Goal: Information Seeking & Learning: Learn about a topic

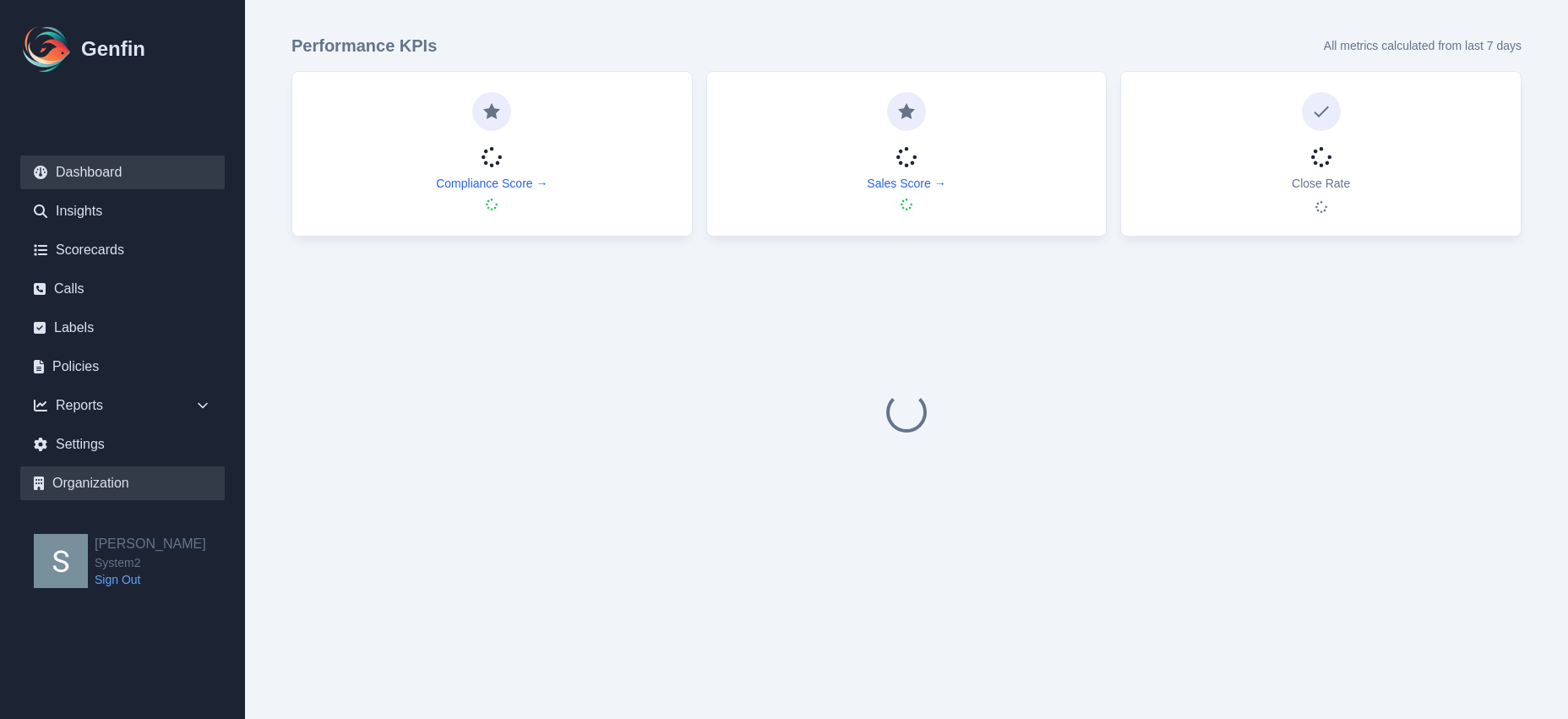
click at [84, 478] on link "Organization" at bounding box center [123, 484] width 204 height 34
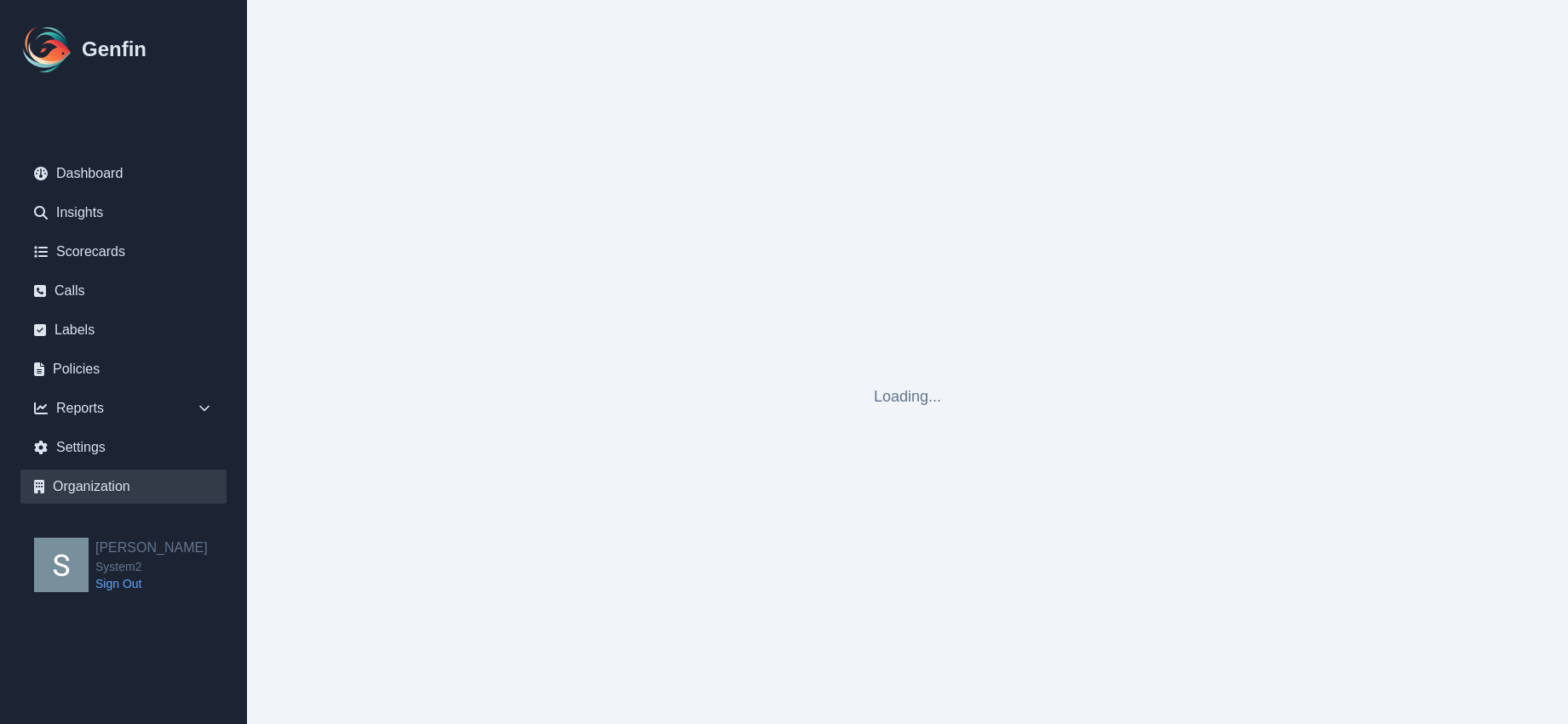
select select "cam_team"
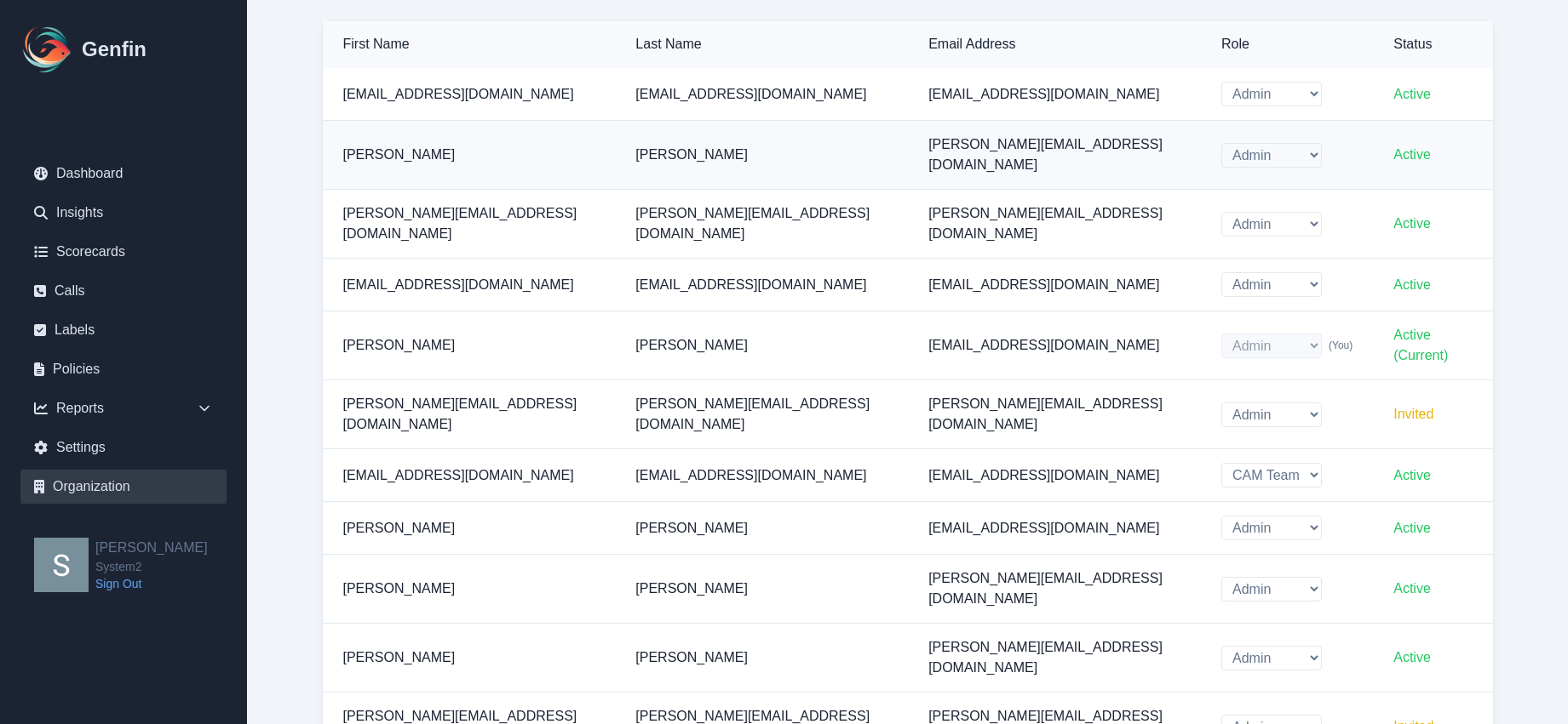
scroll to position [696, 0]
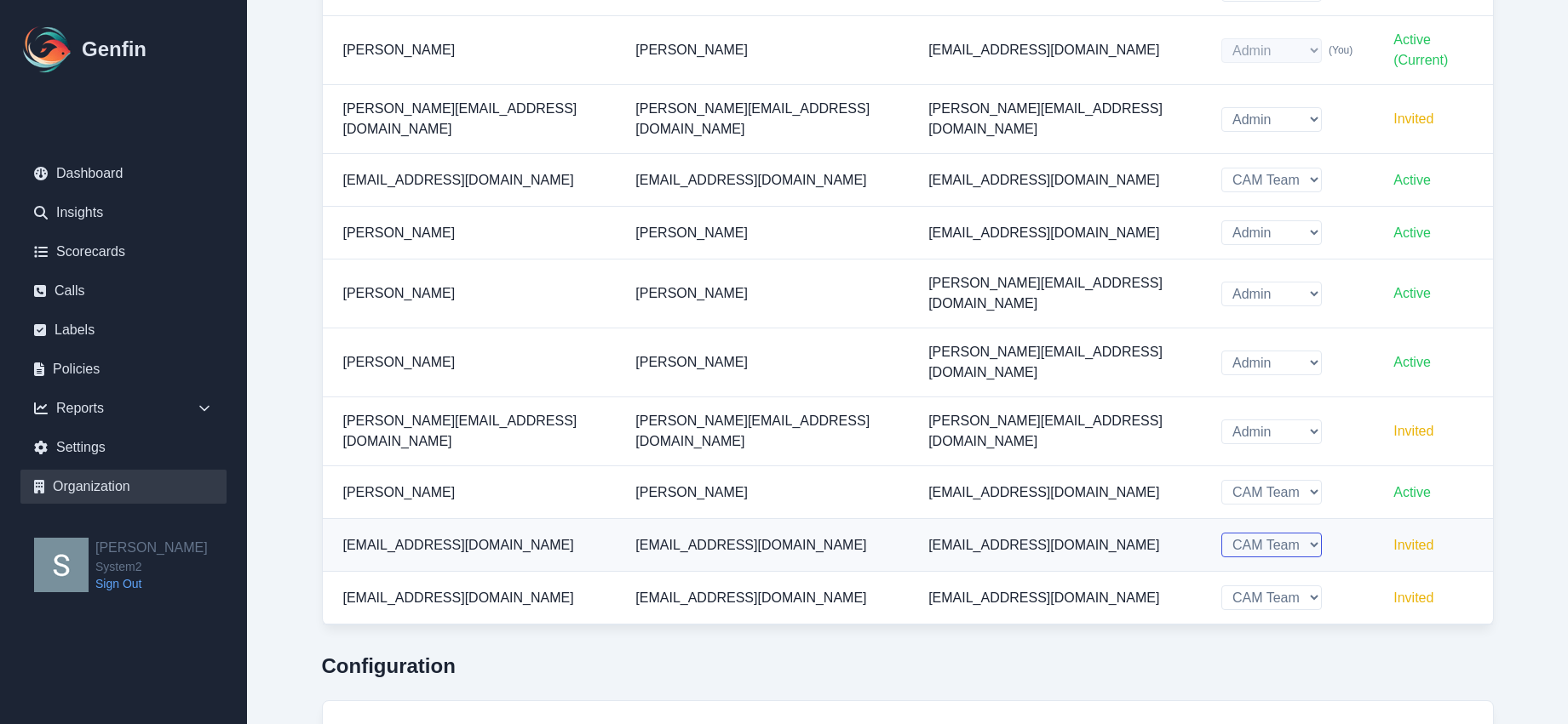
click at [1259, 533] on select "Admin CAM Team" at bounding box center [1271, 545] width 100 height 24
click at [1222, 533] on select "Admin CAM Team" at bounding box center [1271, 545] width 100 height 24
click at [1319, 533] on div "Admin CAM Team" at bounding box center [1287, 545] width 131 height 24
click at [1246, 585] on select "Admin CAM Team" at bounding box center [1271, 597] width 100 height 24
click at [1222, 585] on select "Admin CAM Team" at bounding box center [1271, 597] width 100 height 24
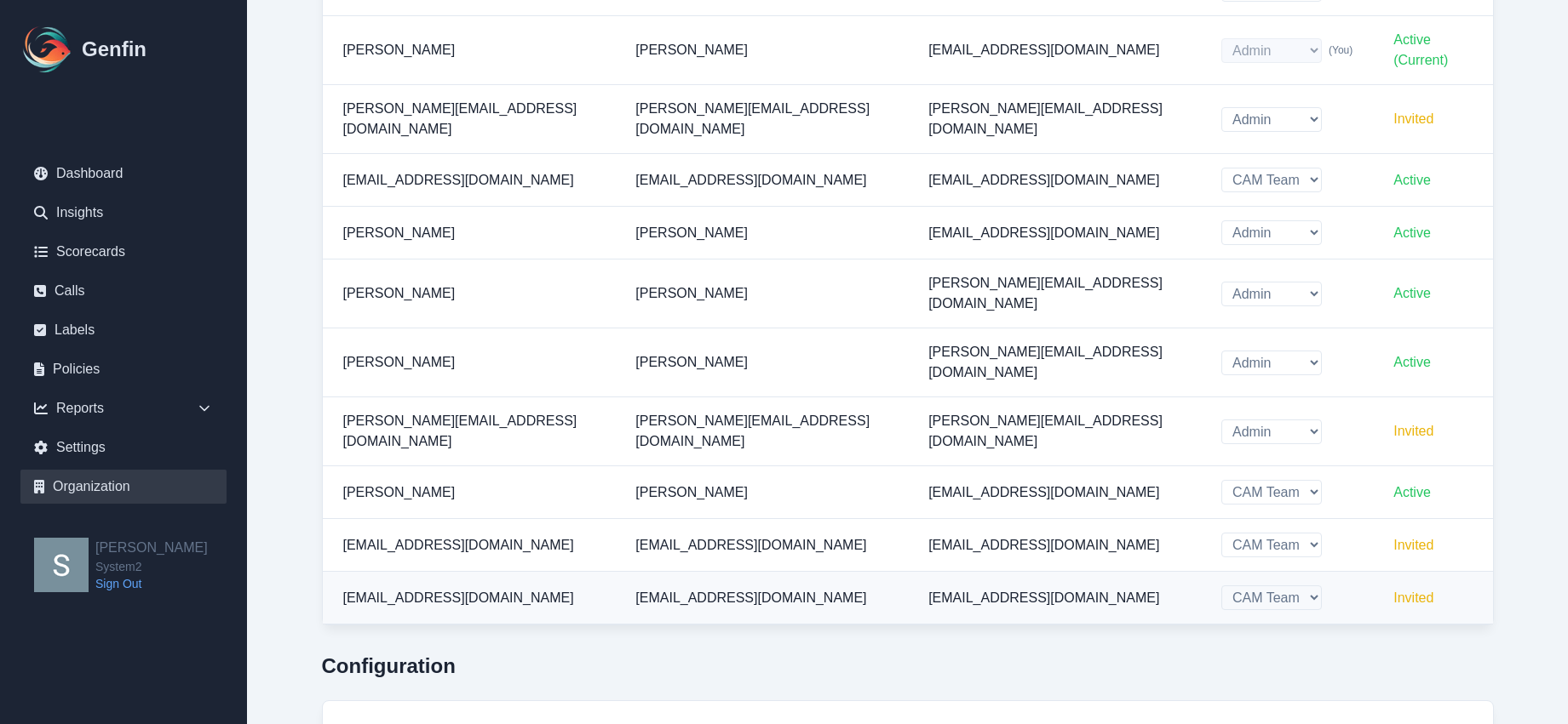
click at [912, 572] on td "[EMAIL_ADDRESS][DOMAIN_NAME]" at bounding box center [1054, 598] width 293 height 53
drag, startPoint x: 554, startPoint y: 445, endPoint x: 346, endPoint y: 443, distance: 208.0
click at [346, 519] on td "[EMAIL_ADDRESS][DOMAIN_NAME]" at bounding box center [469, 545] width 293 height 53
copy span "[EMAIL_ADDRESS][DOMAIN_NAME]"
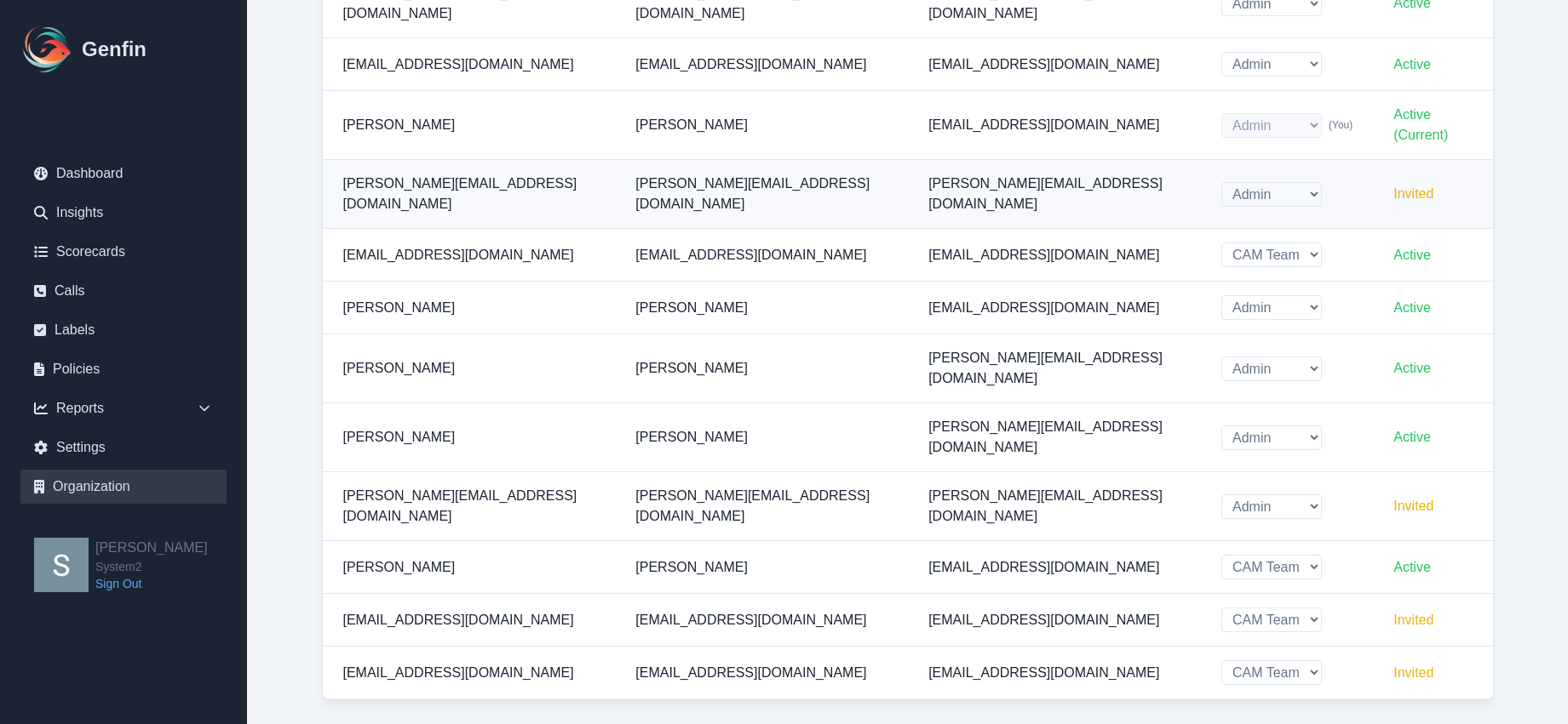
scroll to position [280, 0]
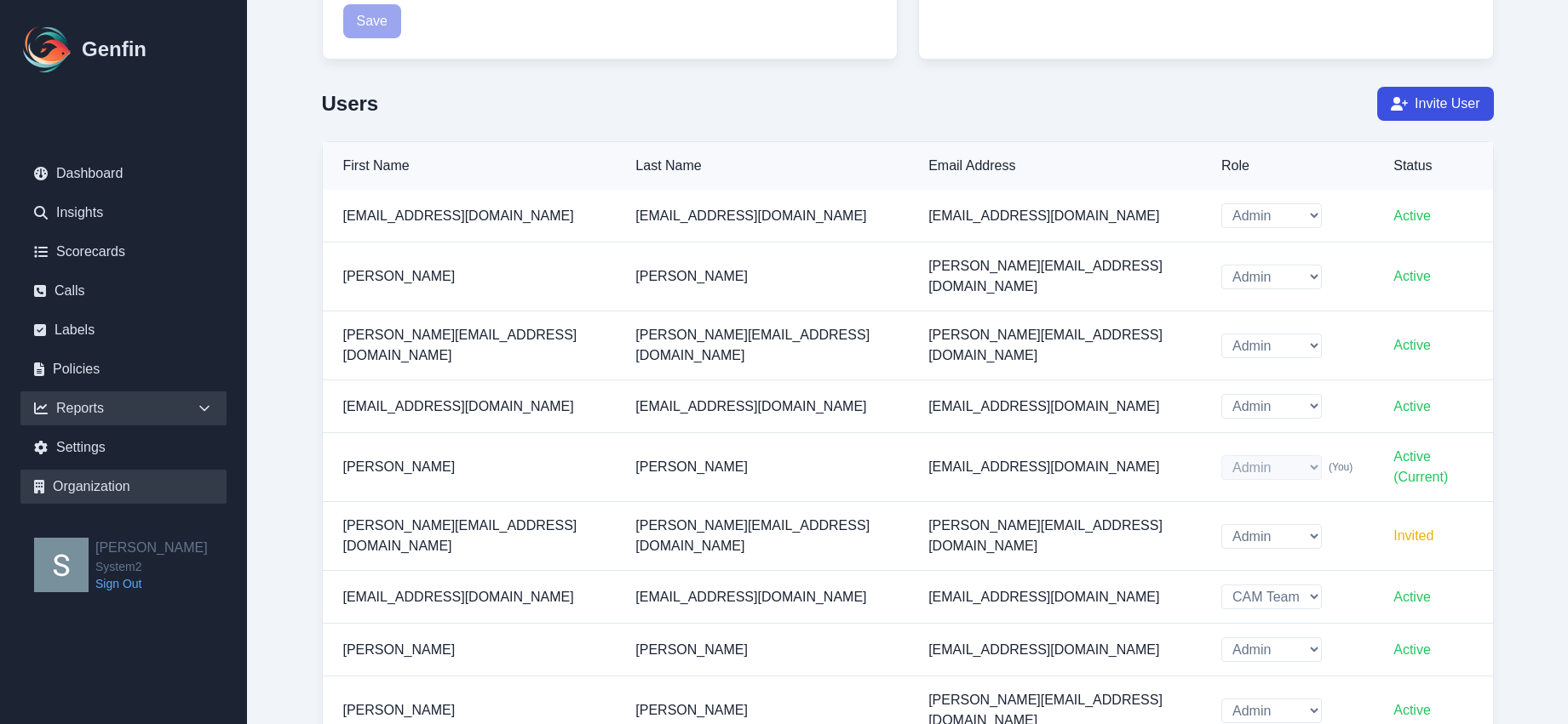
click at [145, 410] on div "Reports" at bounding box center [124, 408] width 206 height 34
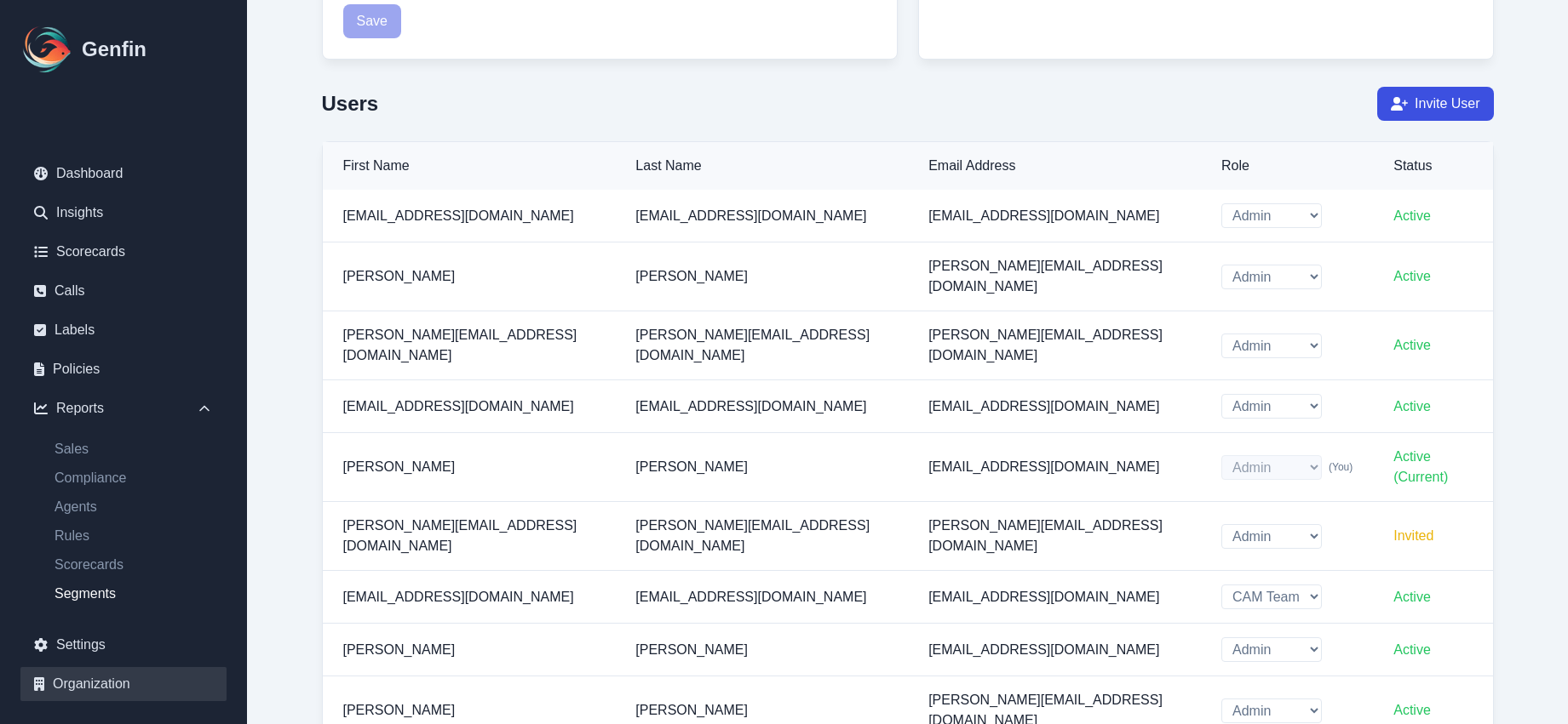
click at [121, 600] on link "Segments" at bounding box center [134, 593] width 186 height 21
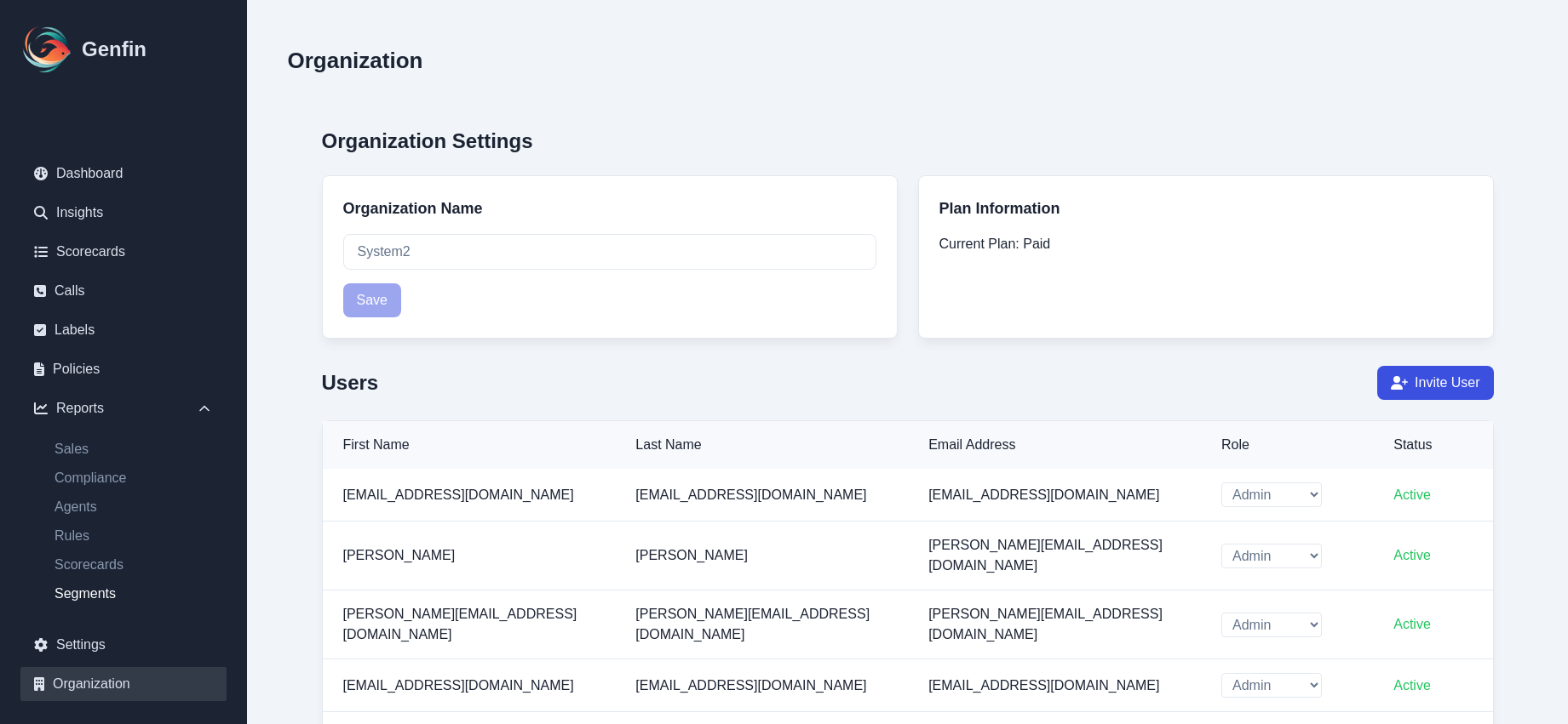
select select "14"
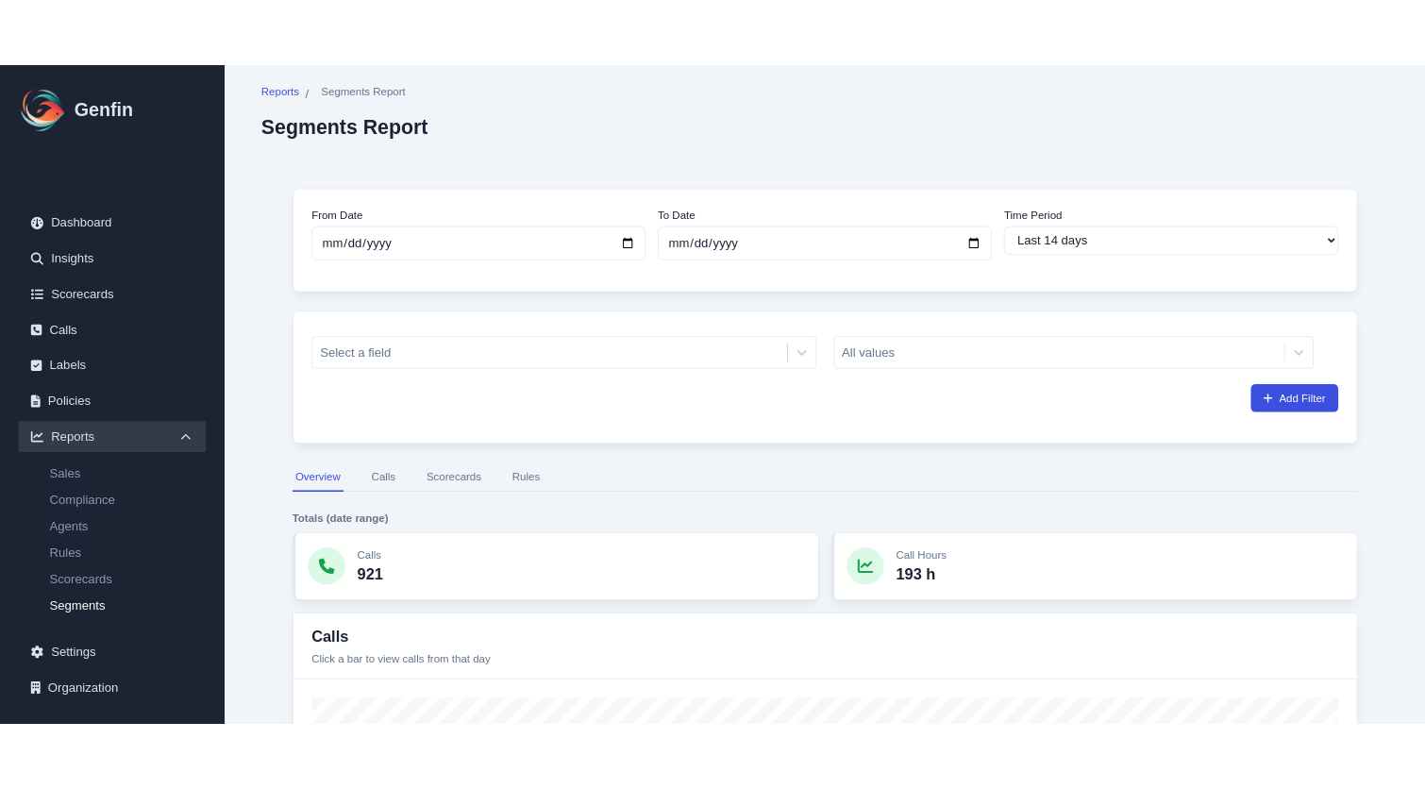
scroll to position [29, 0]
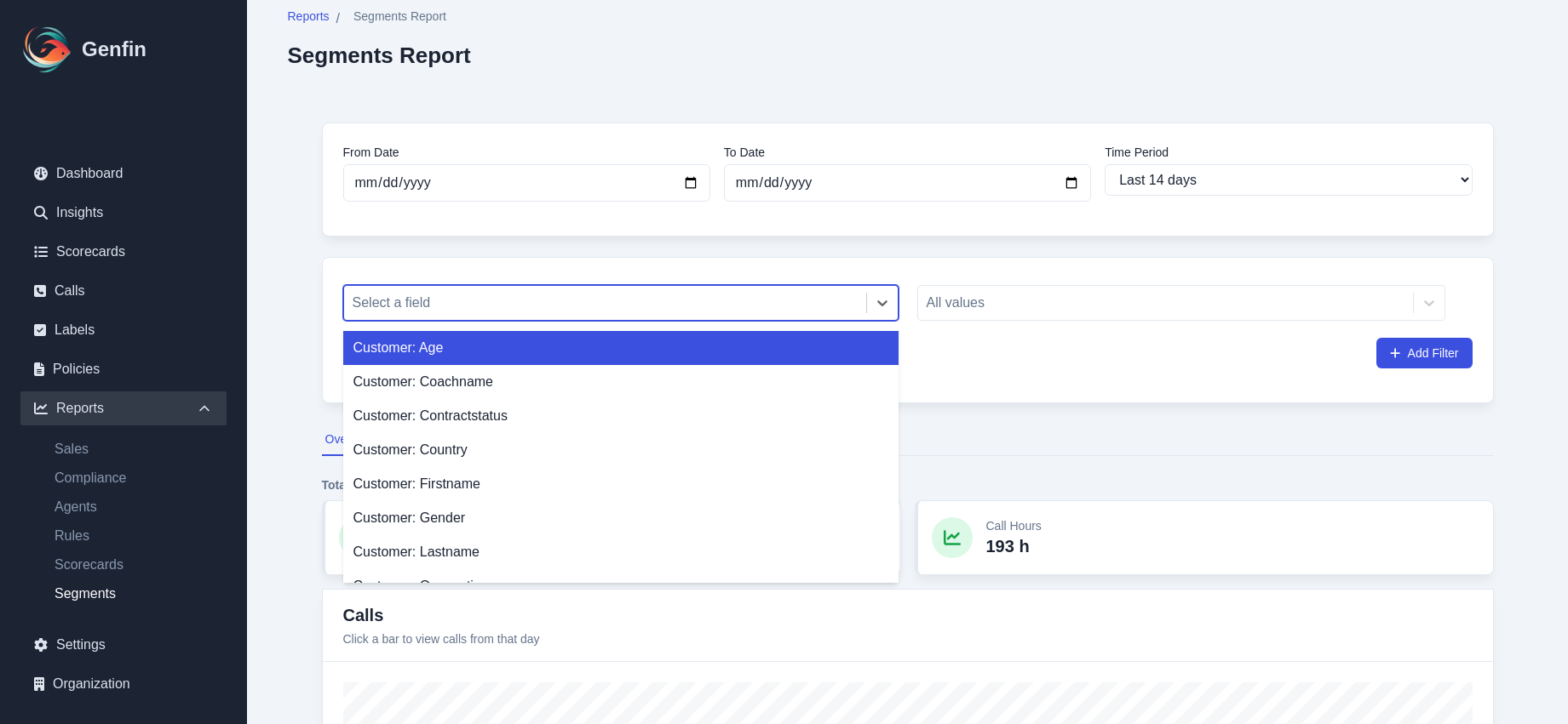
click at [461, 310] on div at bounding box center [605, 303] width 505 height 23
click at [341, 264] on div "Customer: Age, [DEMOGRAPHIC_DATA] of 39. 39 results available. Use Up and Down …" at bounding box center [908, 330] width 1172 height 146
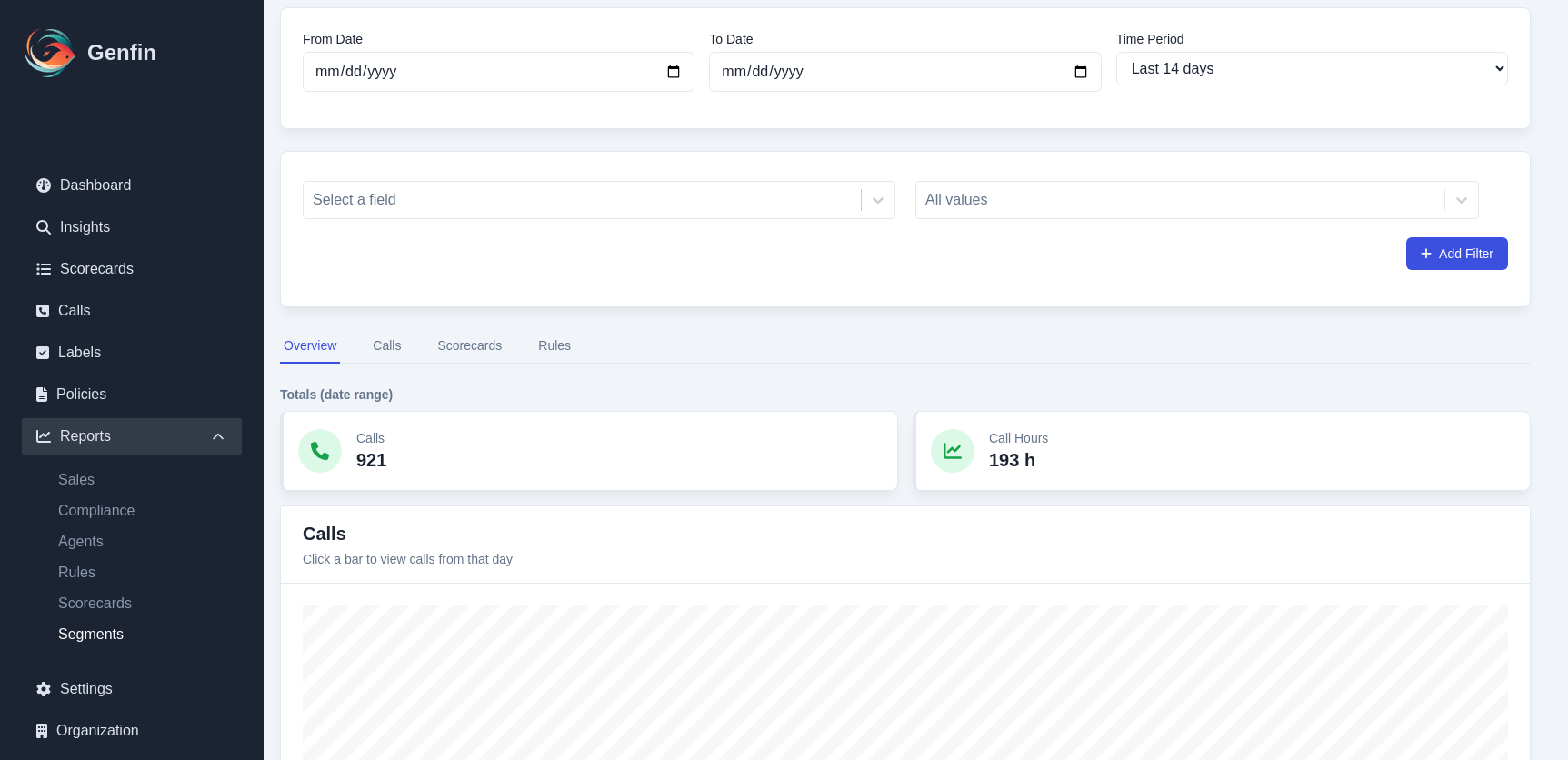
scroll to position [184, 57]
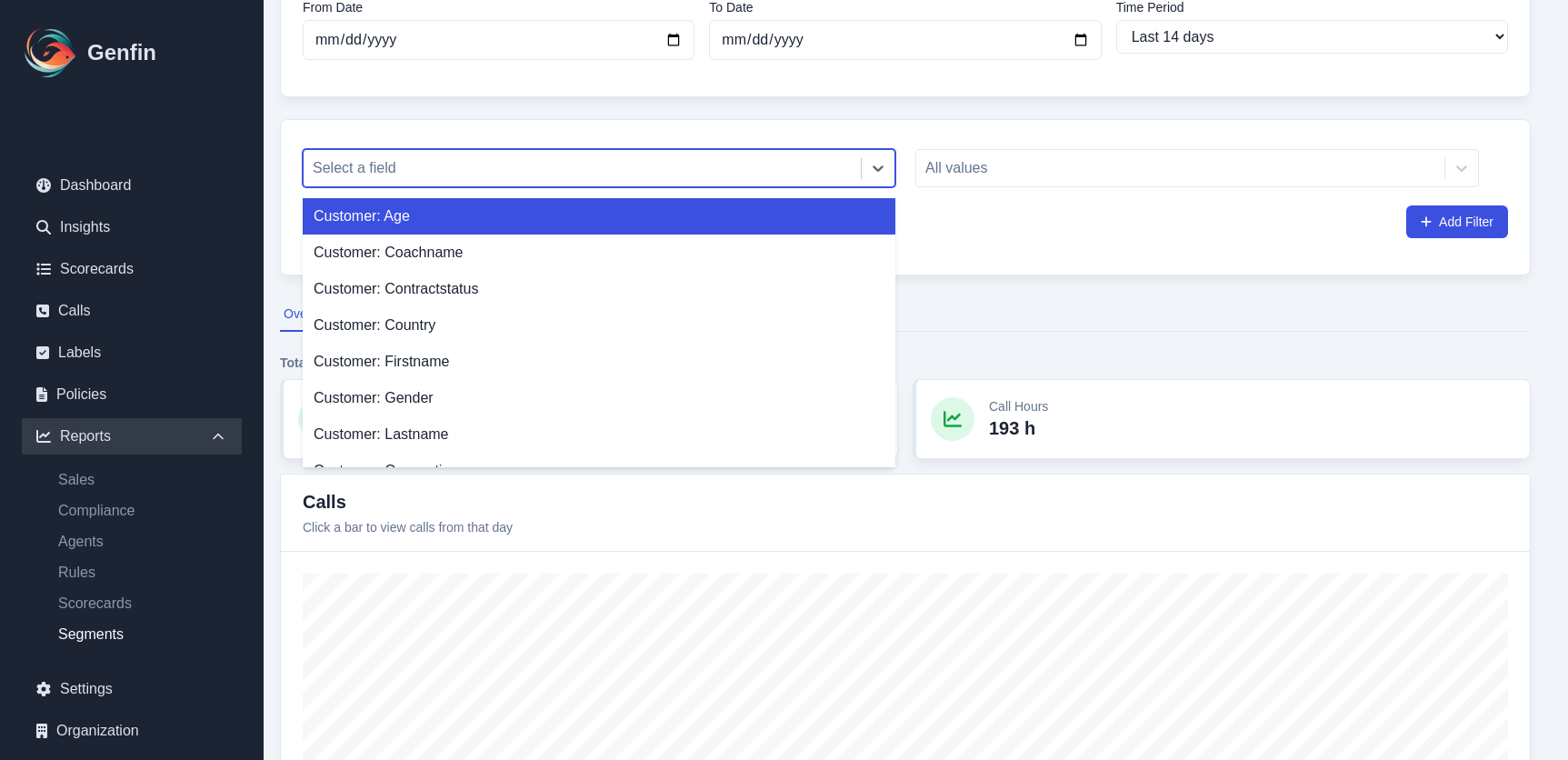
click at [431, 178] on div at bounding box center [583, 168] width 539 height 25
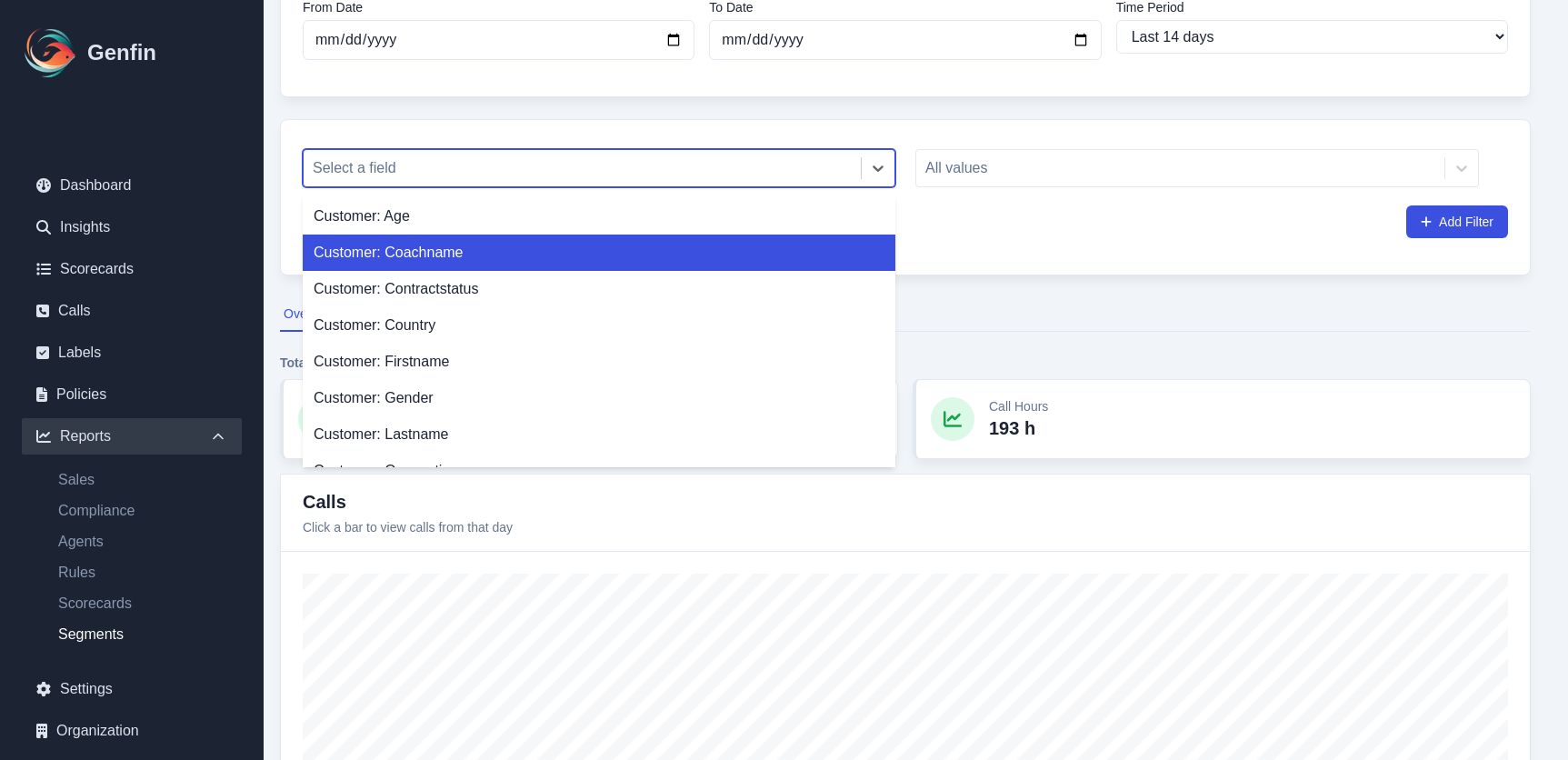
click at [457, 253] on div "Customer: Coachname" at bounding box center [598, 253] width 592 height 37
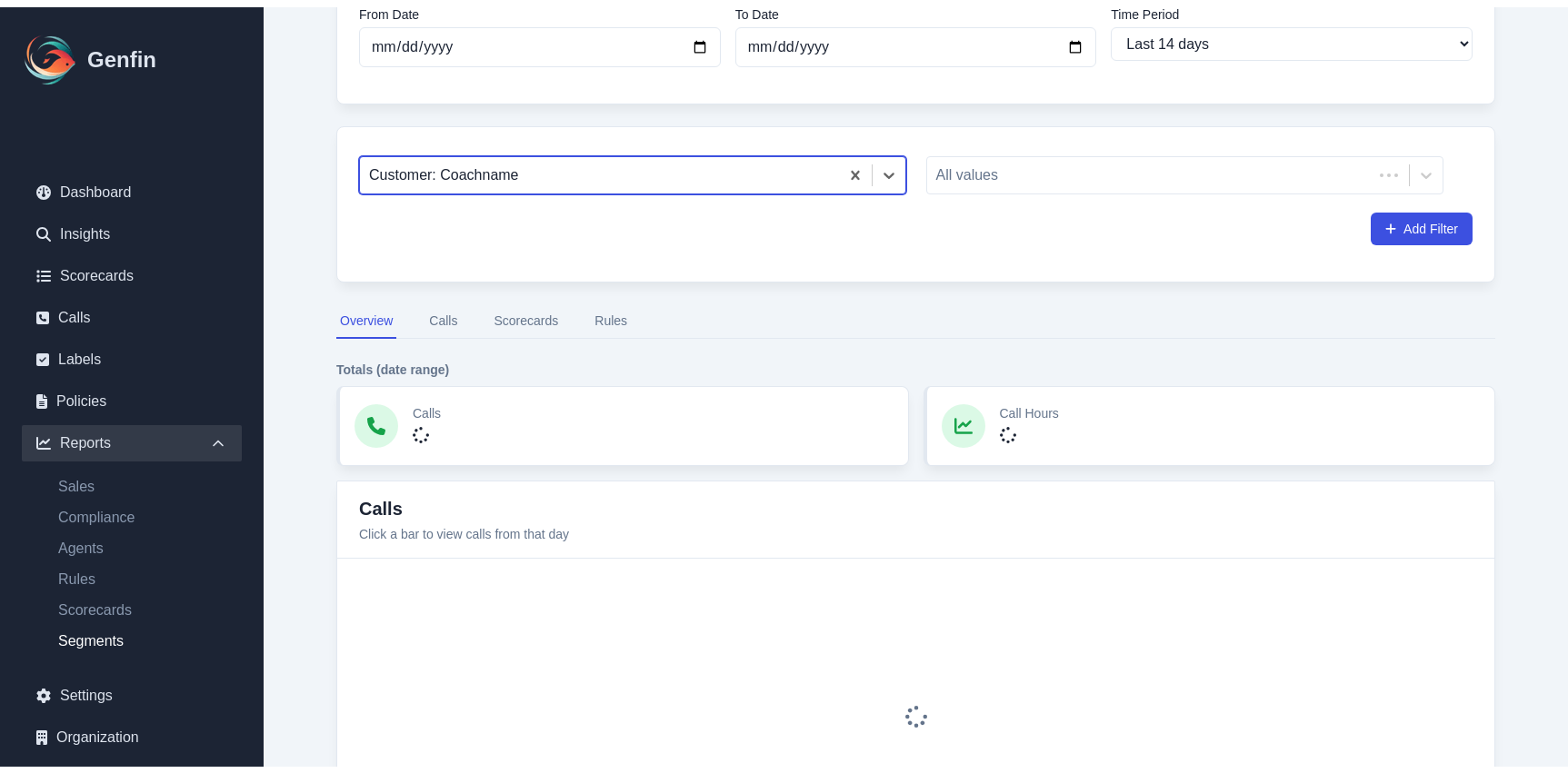
scroll to position [184, 0]
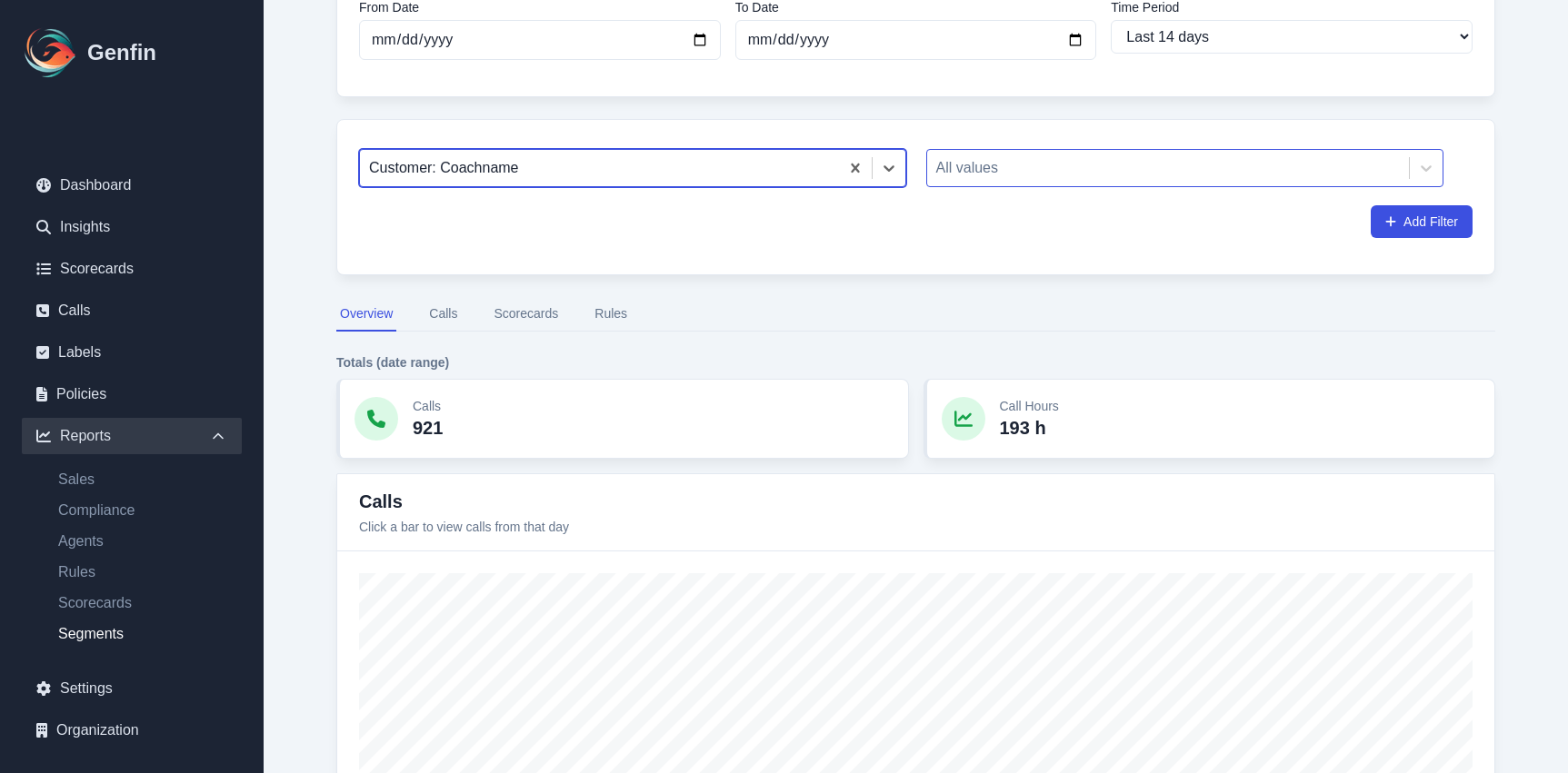
click at [1052, 167] on div at bounding box center [1168, 167] width 464 height 25
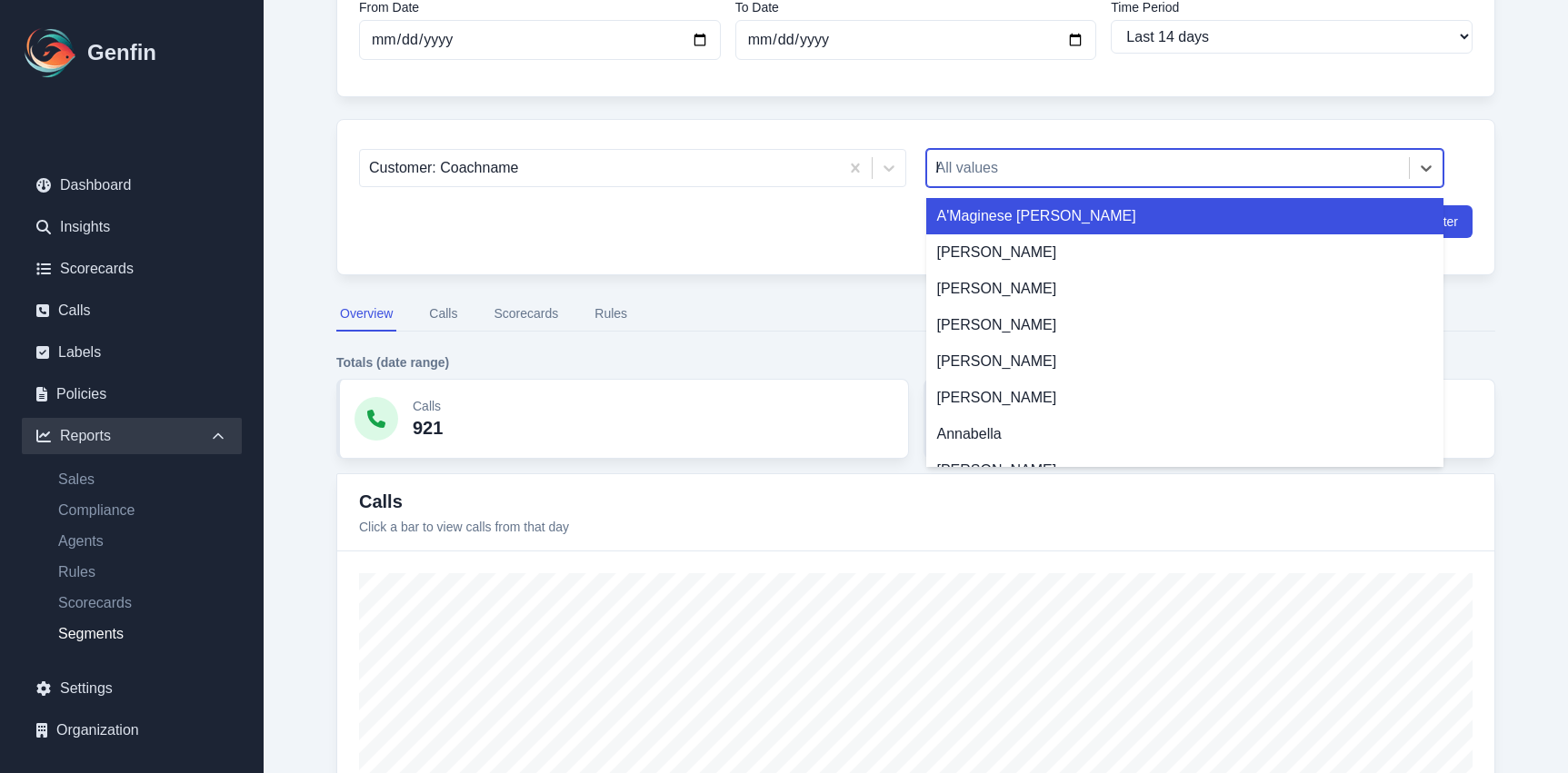
type input "hu"
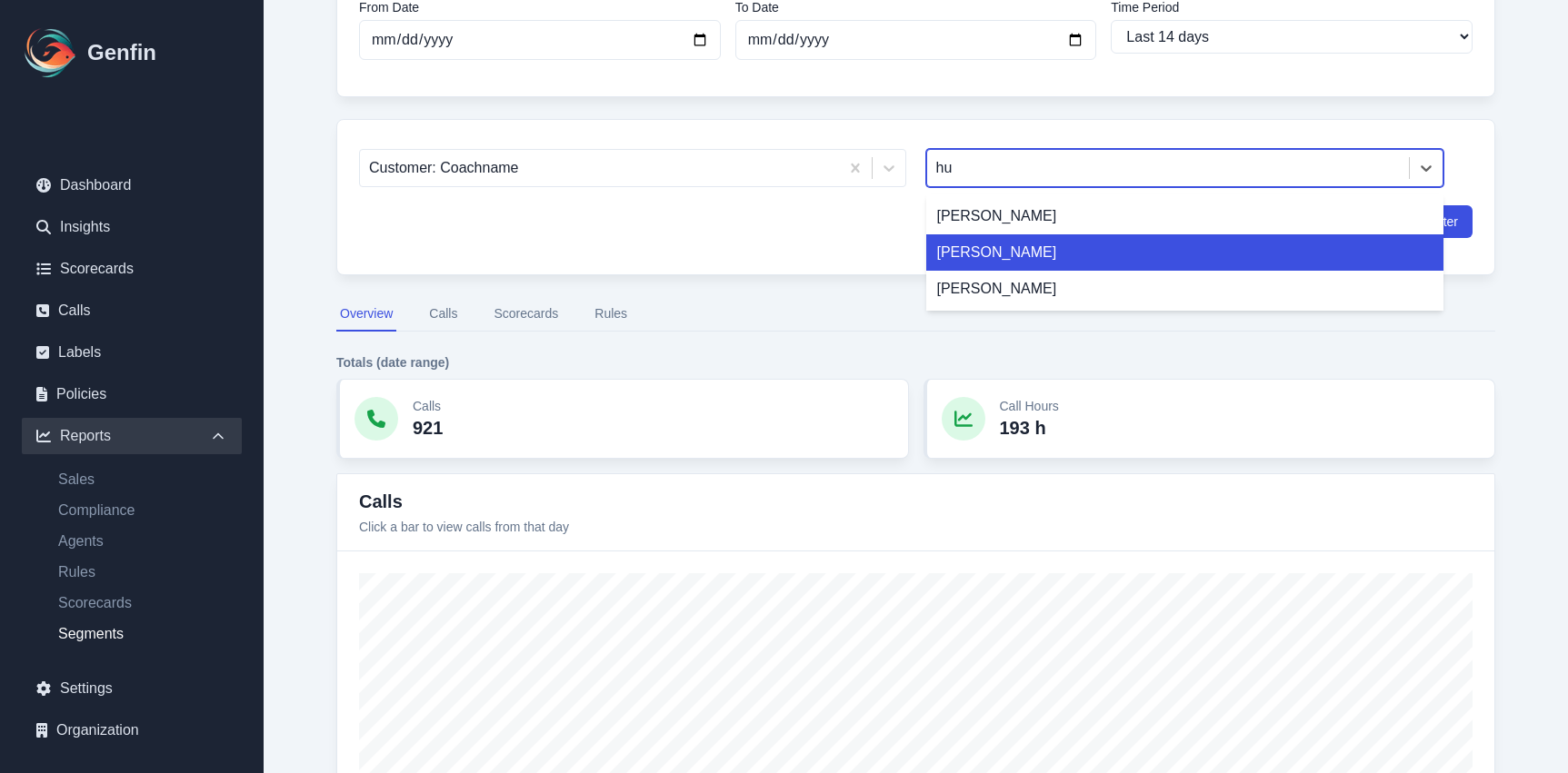
click at [1049, 260] on div "[PERSON_NAME]" at bounding box center [1186, 253] width 518 height 37
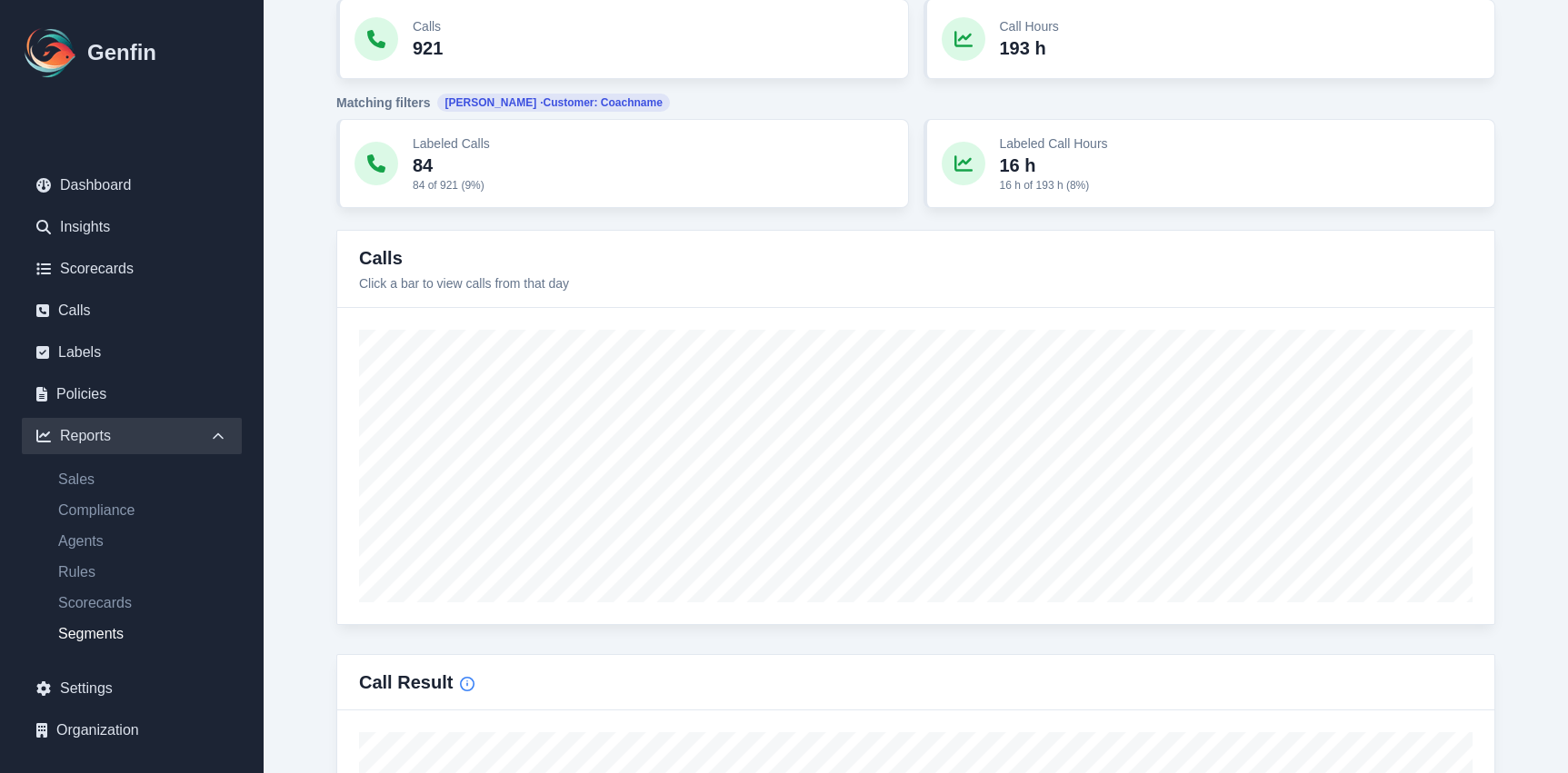
scroll to position [589, 0]
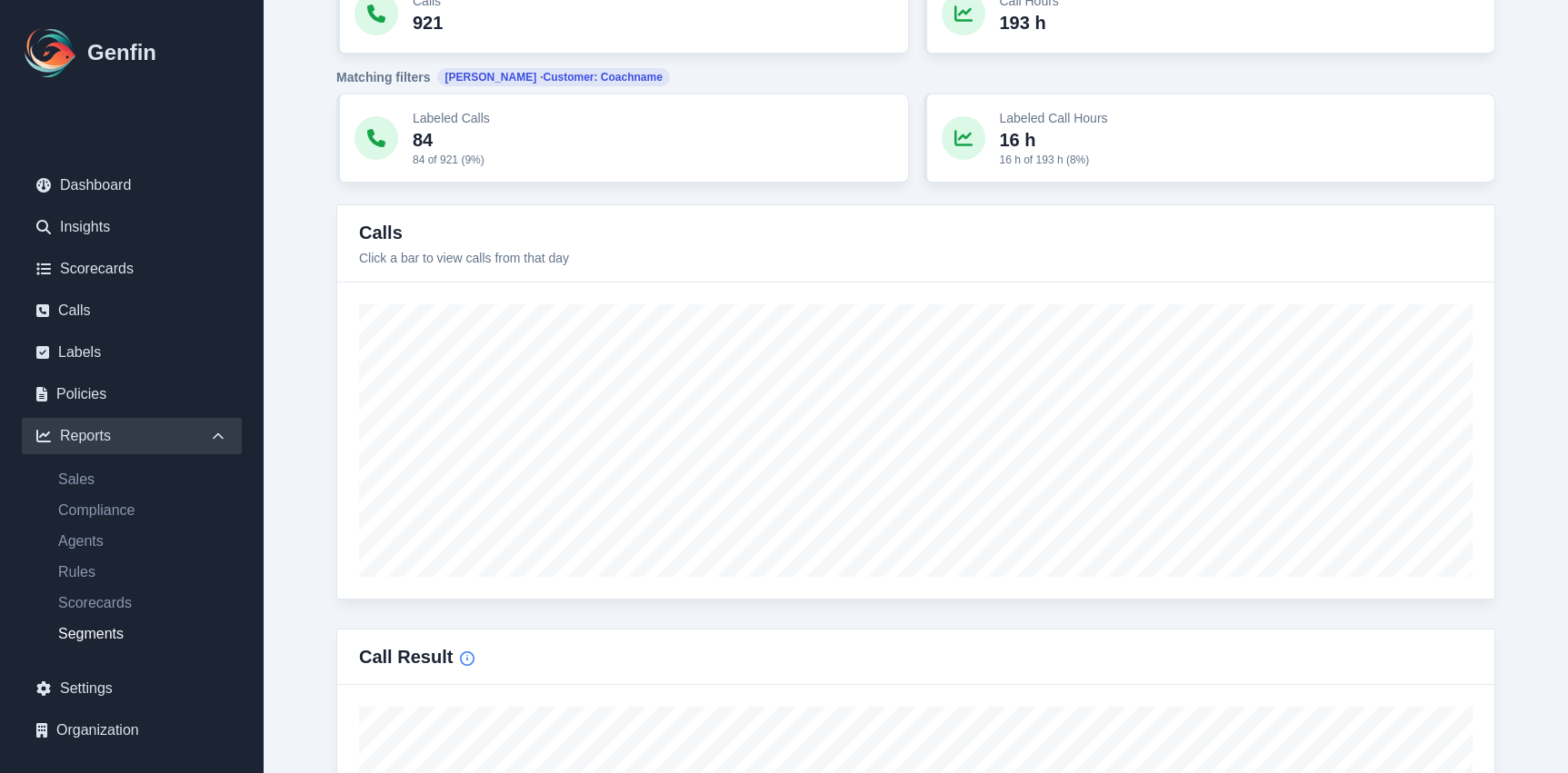
type input "[DATE]"
select select "custom"
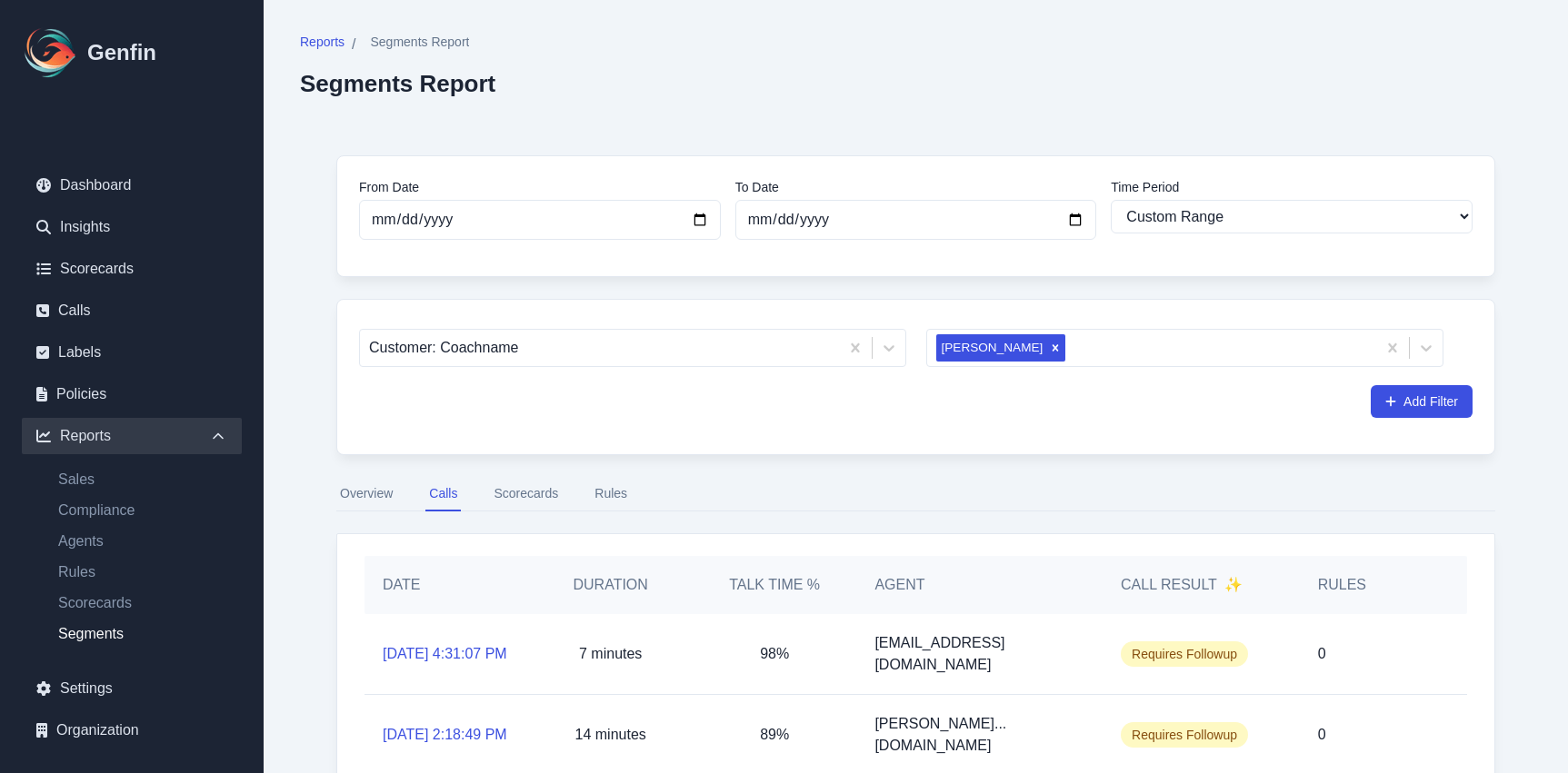
click at [547, 494] on button "Scorecards" at bounding box center [526, 495] width 72 height 35
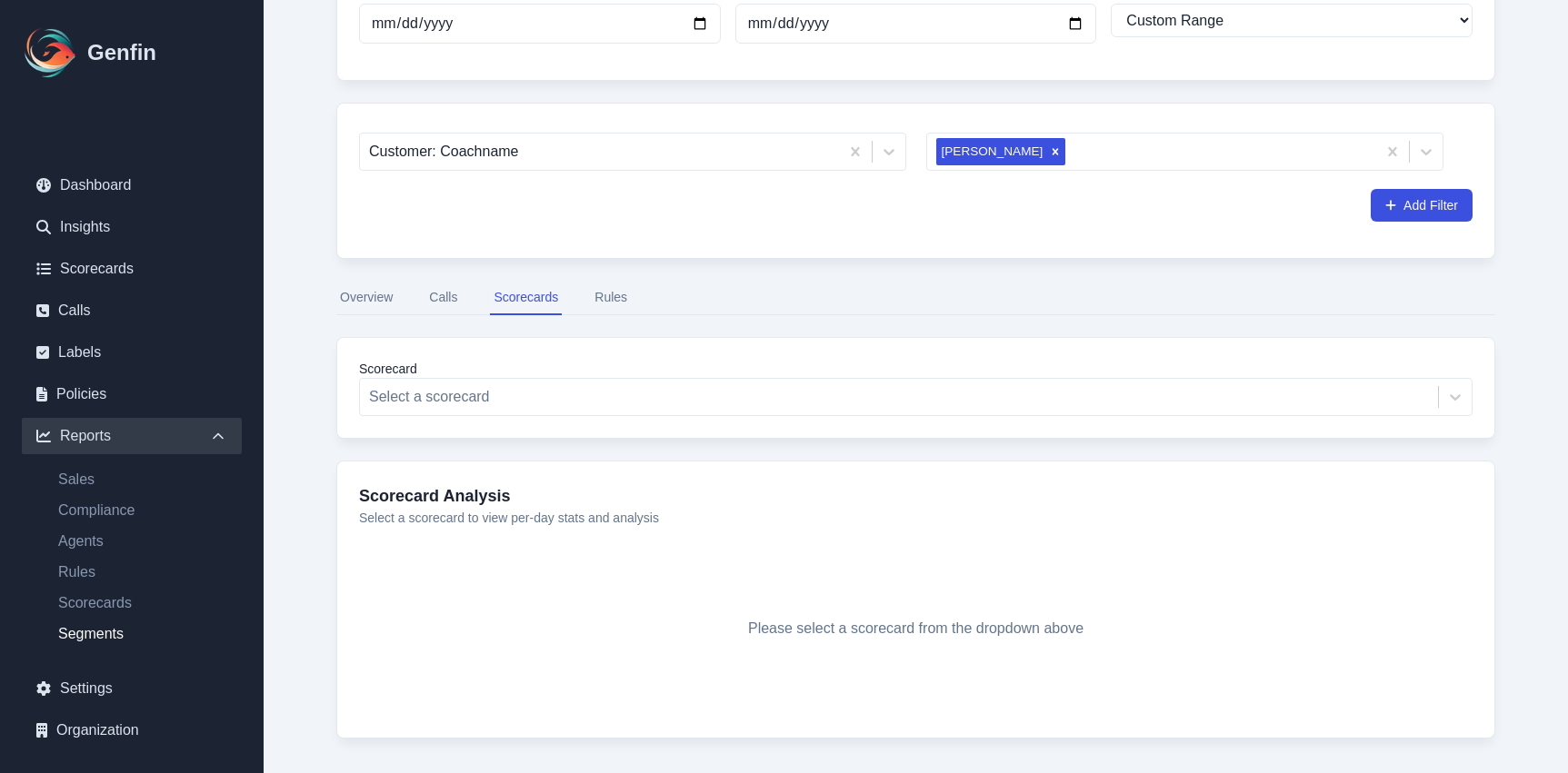
scroll to position [267, 0]
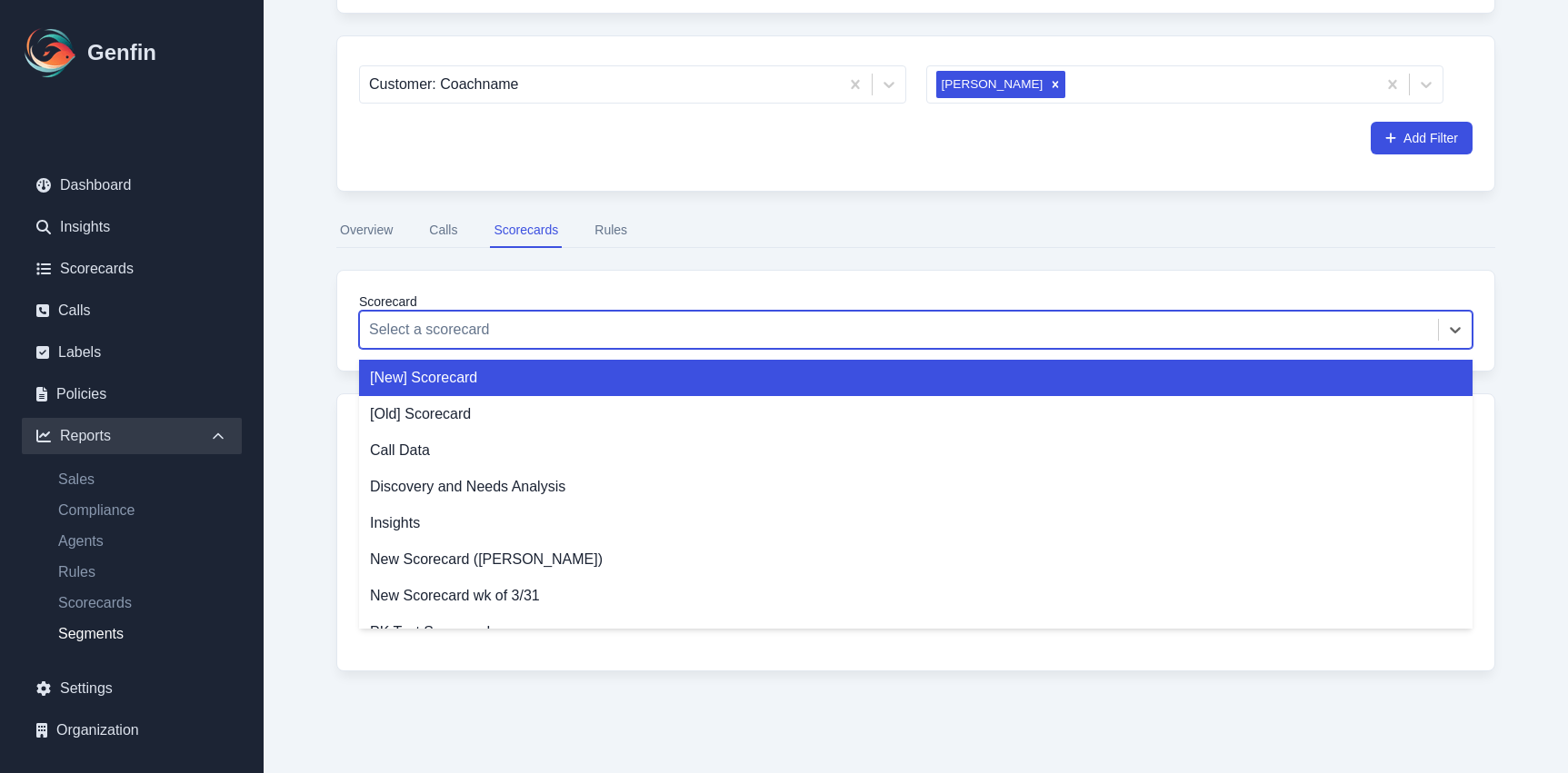
click at [709, 348] on div "Select a scorecard" at bounding box center [916, 330] width 1113 height 39
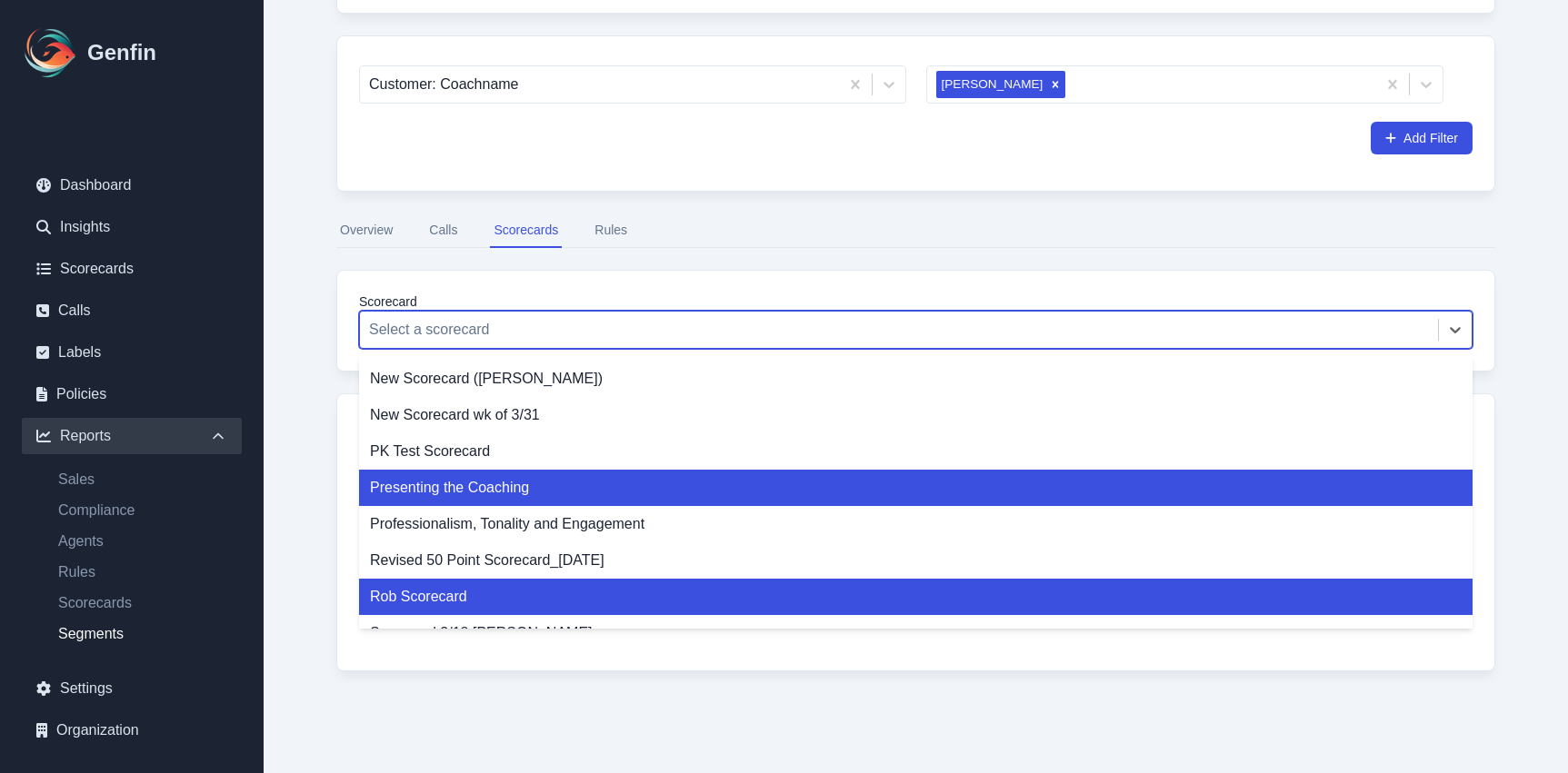
scroll to position [280, 0]
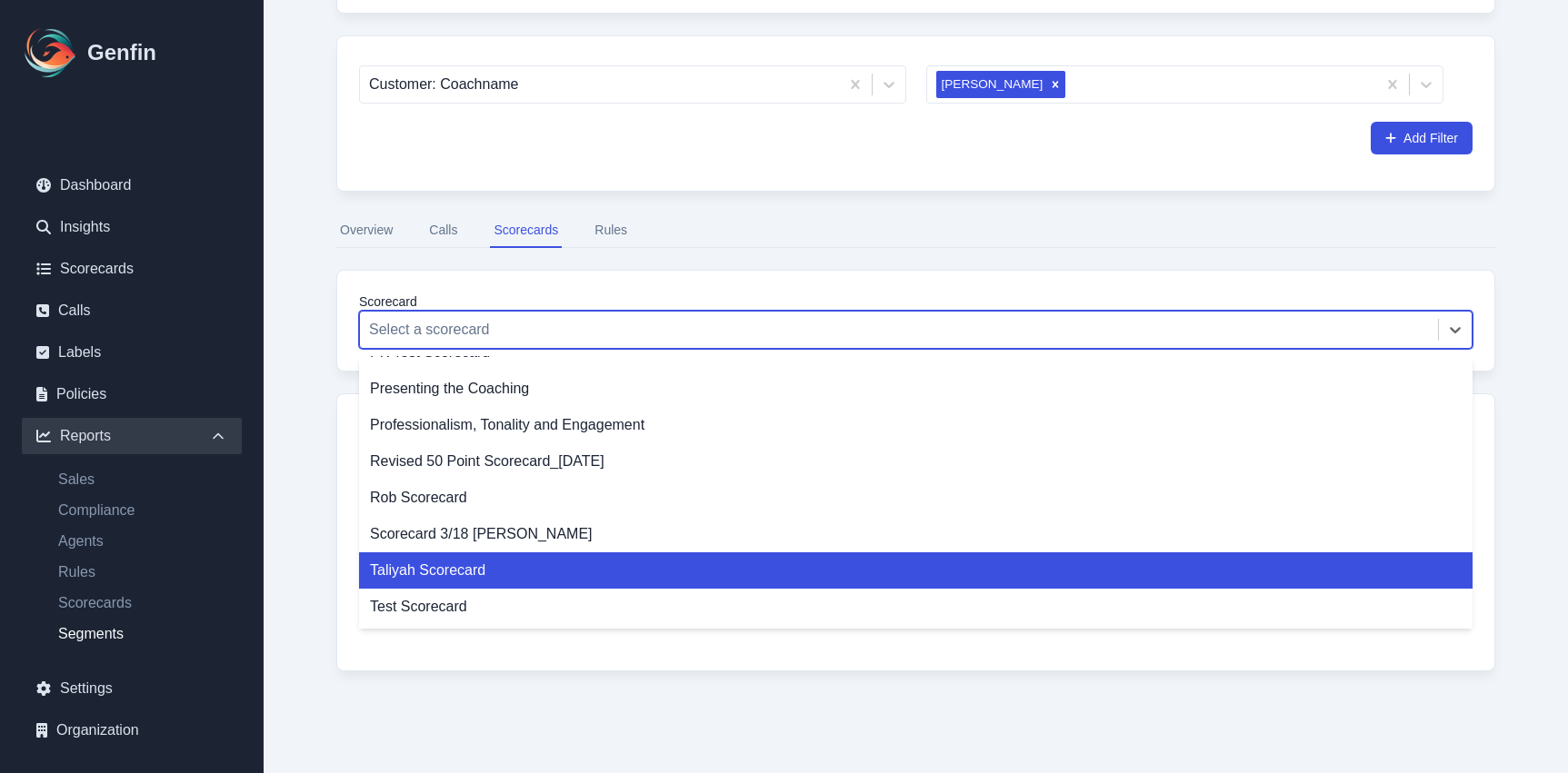
click at [602, 558] on div "Taliyah Scorecard" at bounding box center [916, 571] width 1113 height 37
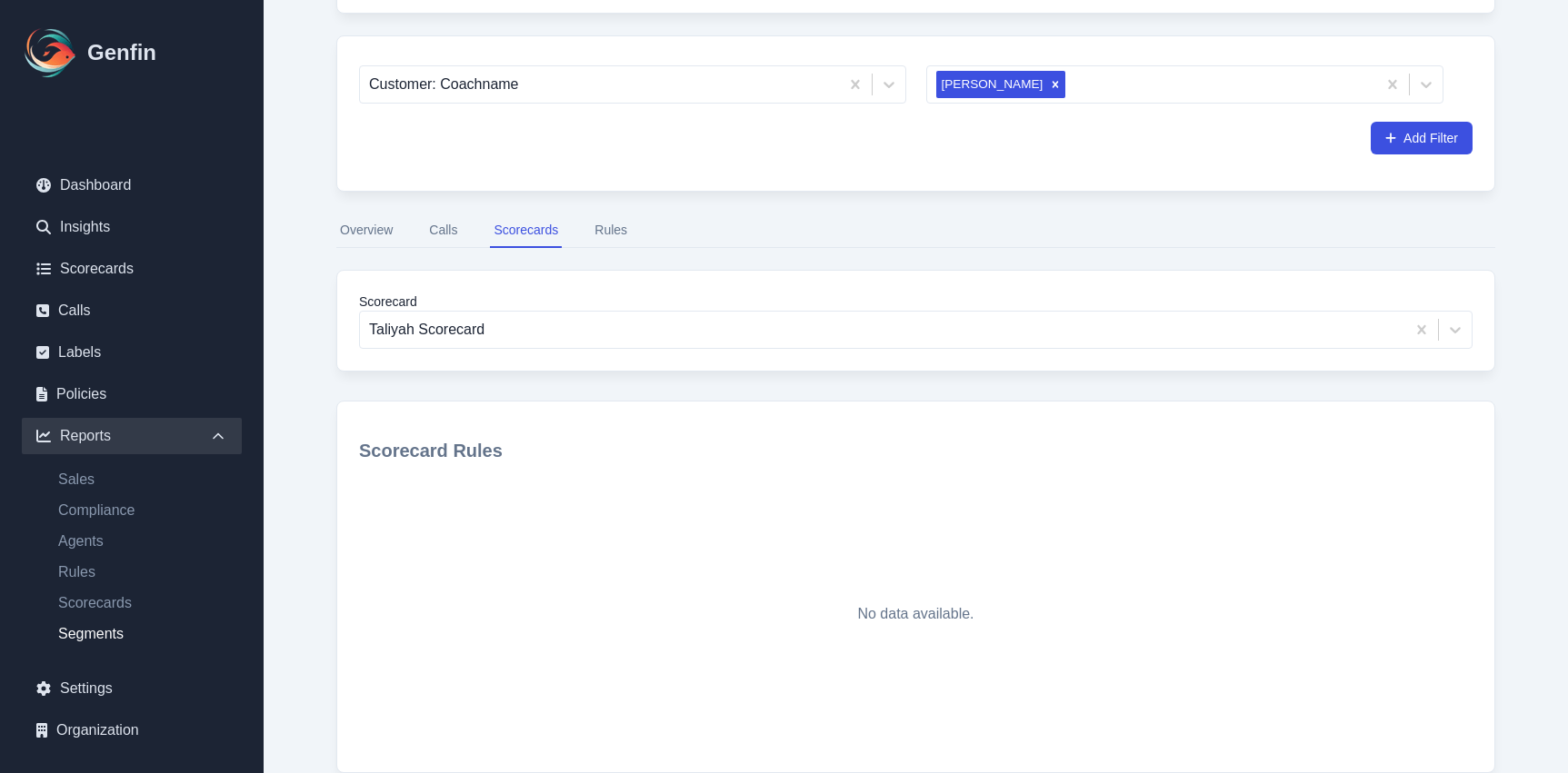
click at [441, 245] on button "Calls" at bounding box center [443, 231] width 36 height 35
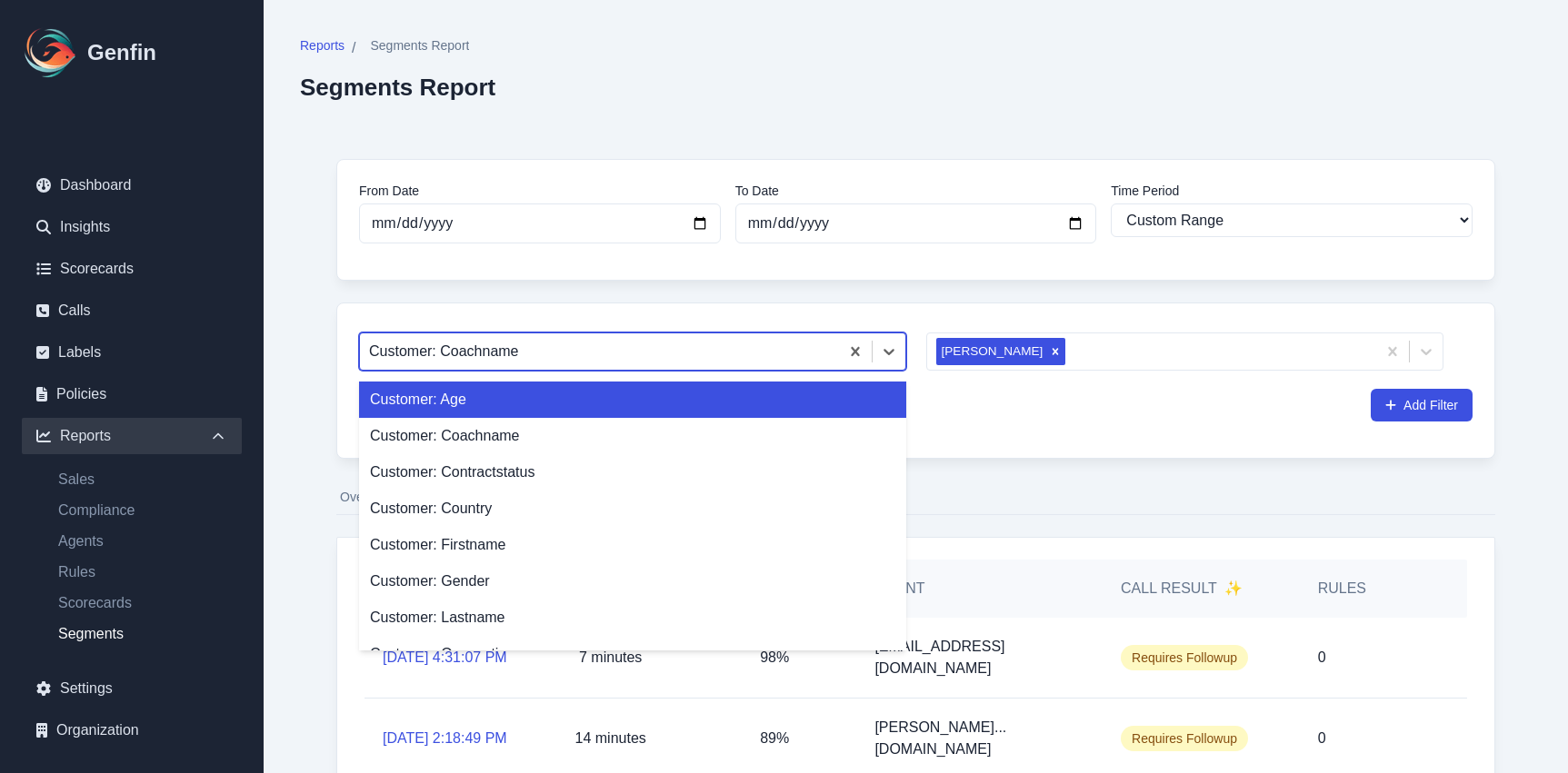
click at [433, 340] on div at bounding box center [599, 351] width 461 height 25
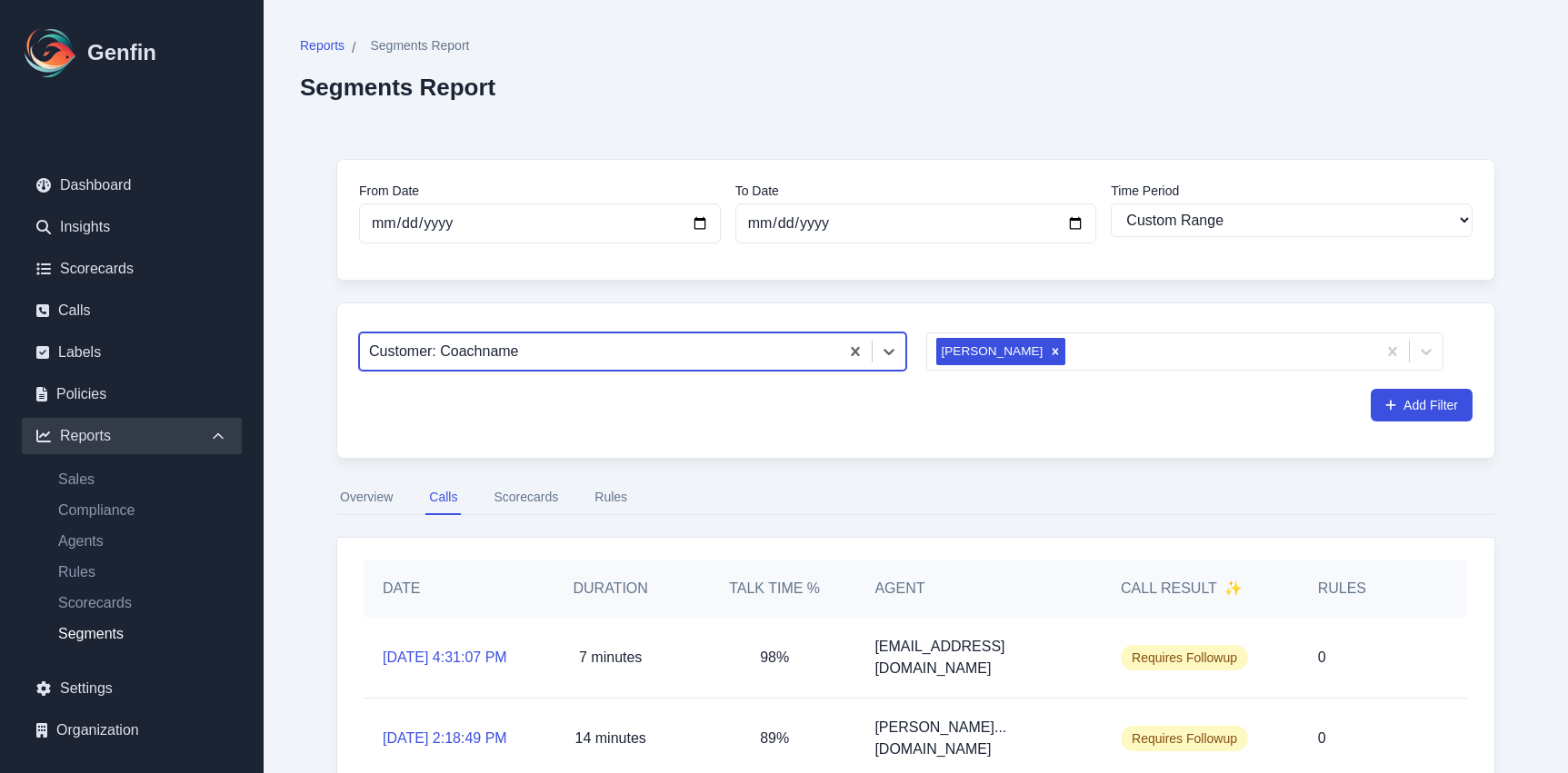
click at [440, 348] on div at bounding box center [599, 351] width 461 height 25
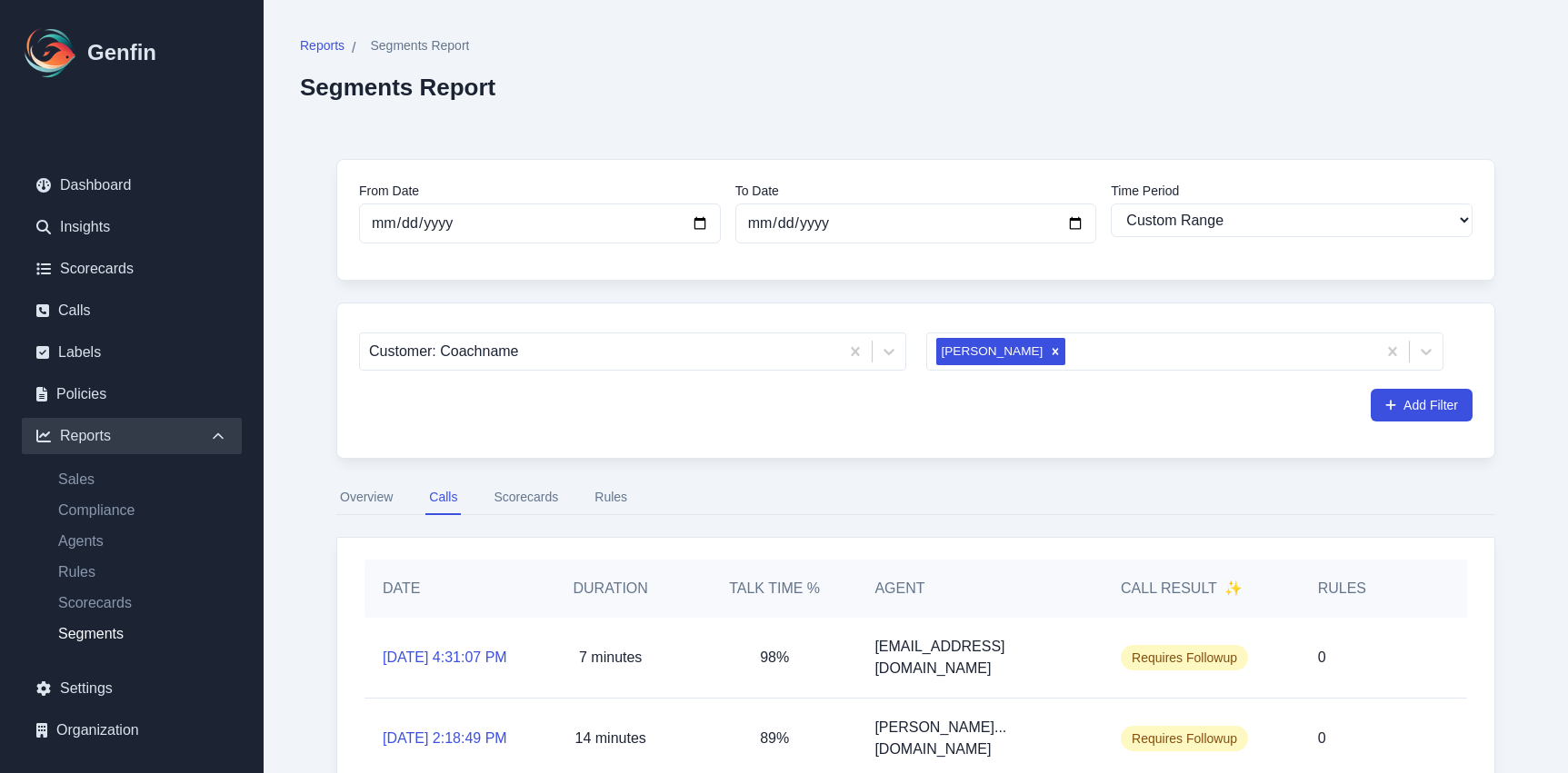
click at [369, 507] on button "Overview" at bounding box center [366, 498] width 60 height 35
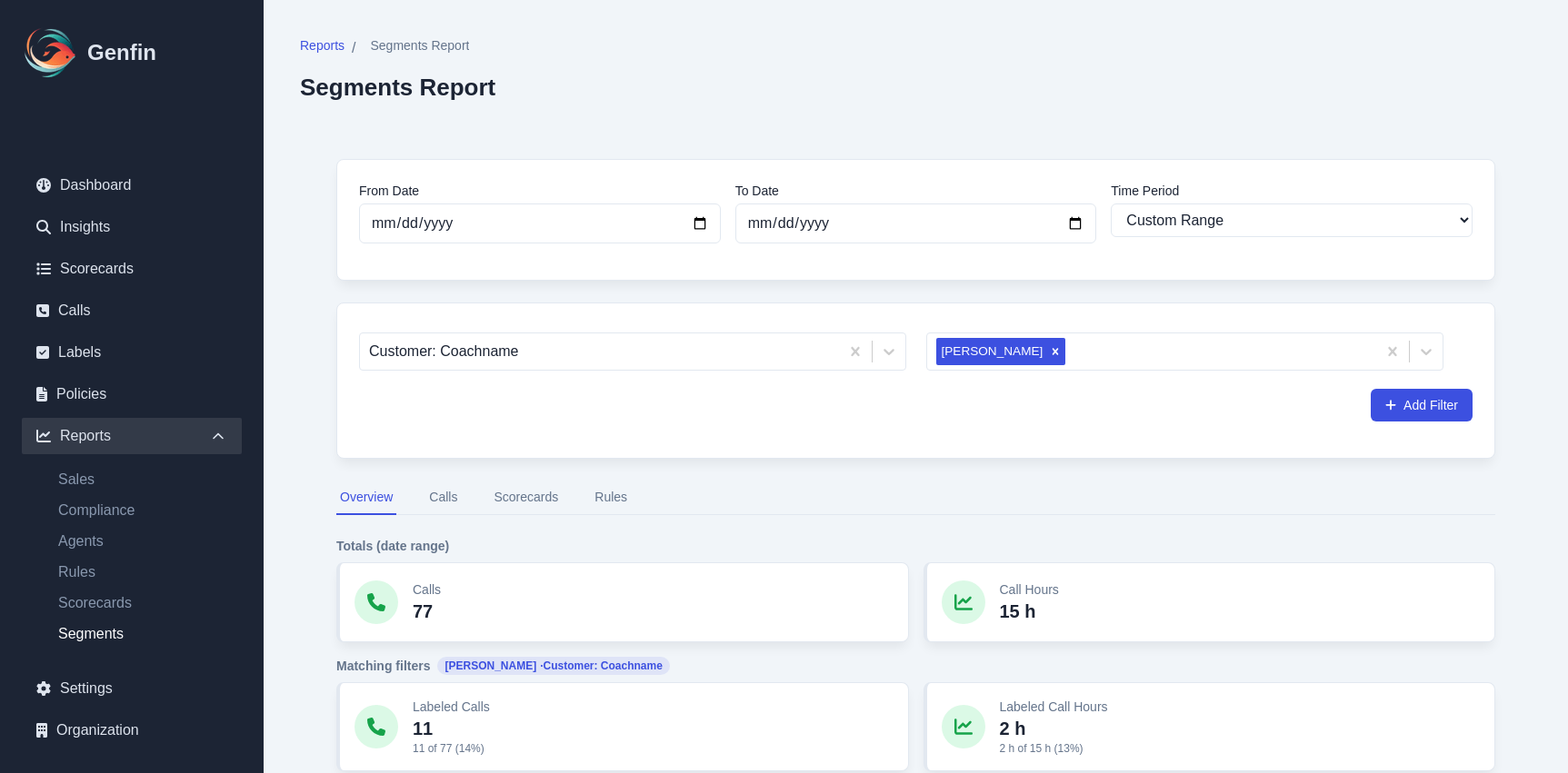
click at [597, 494] on button "Rules" at bounding box center [612, 498] width 40 height 35
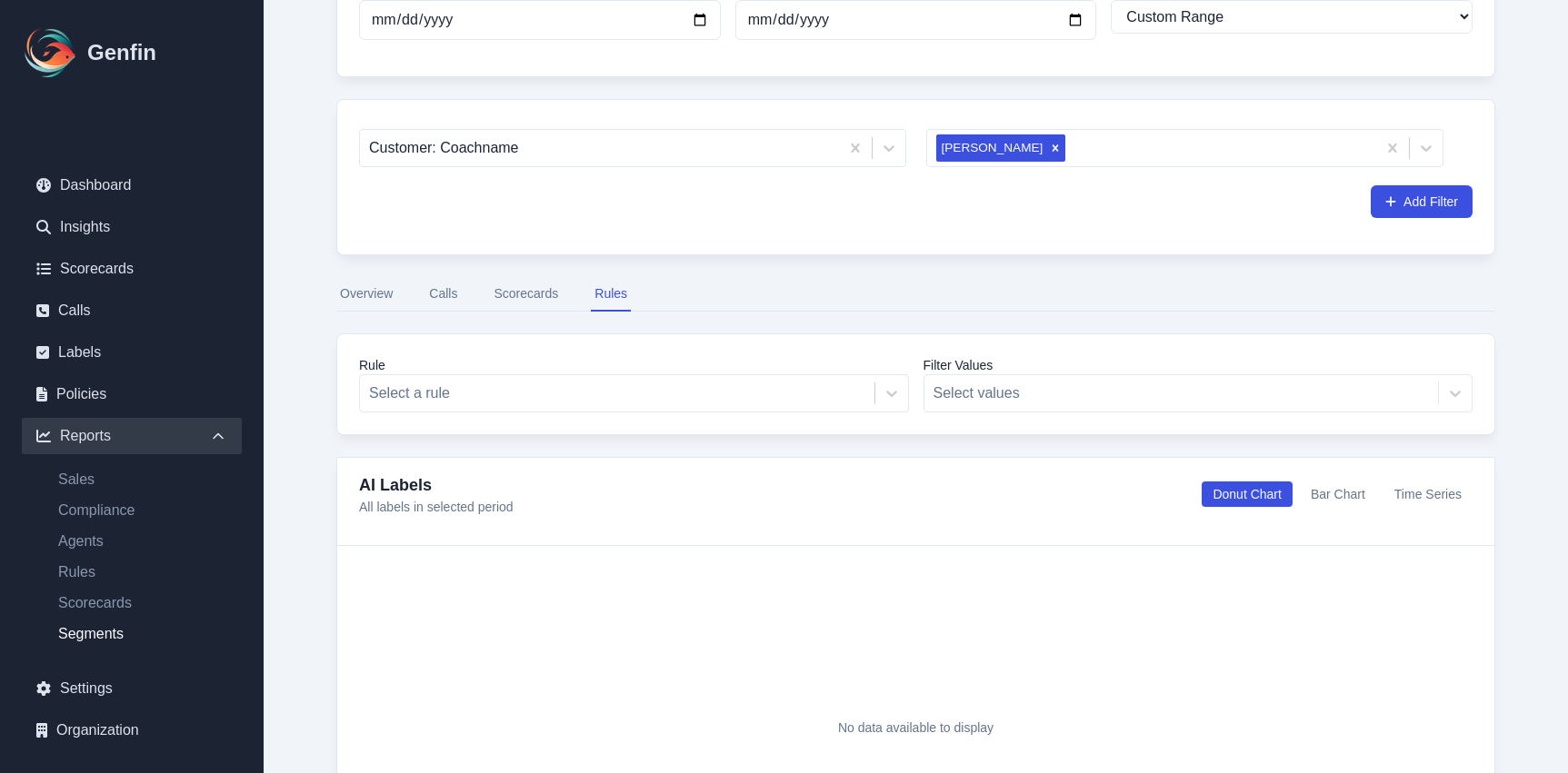
scroll to position [373, 0]
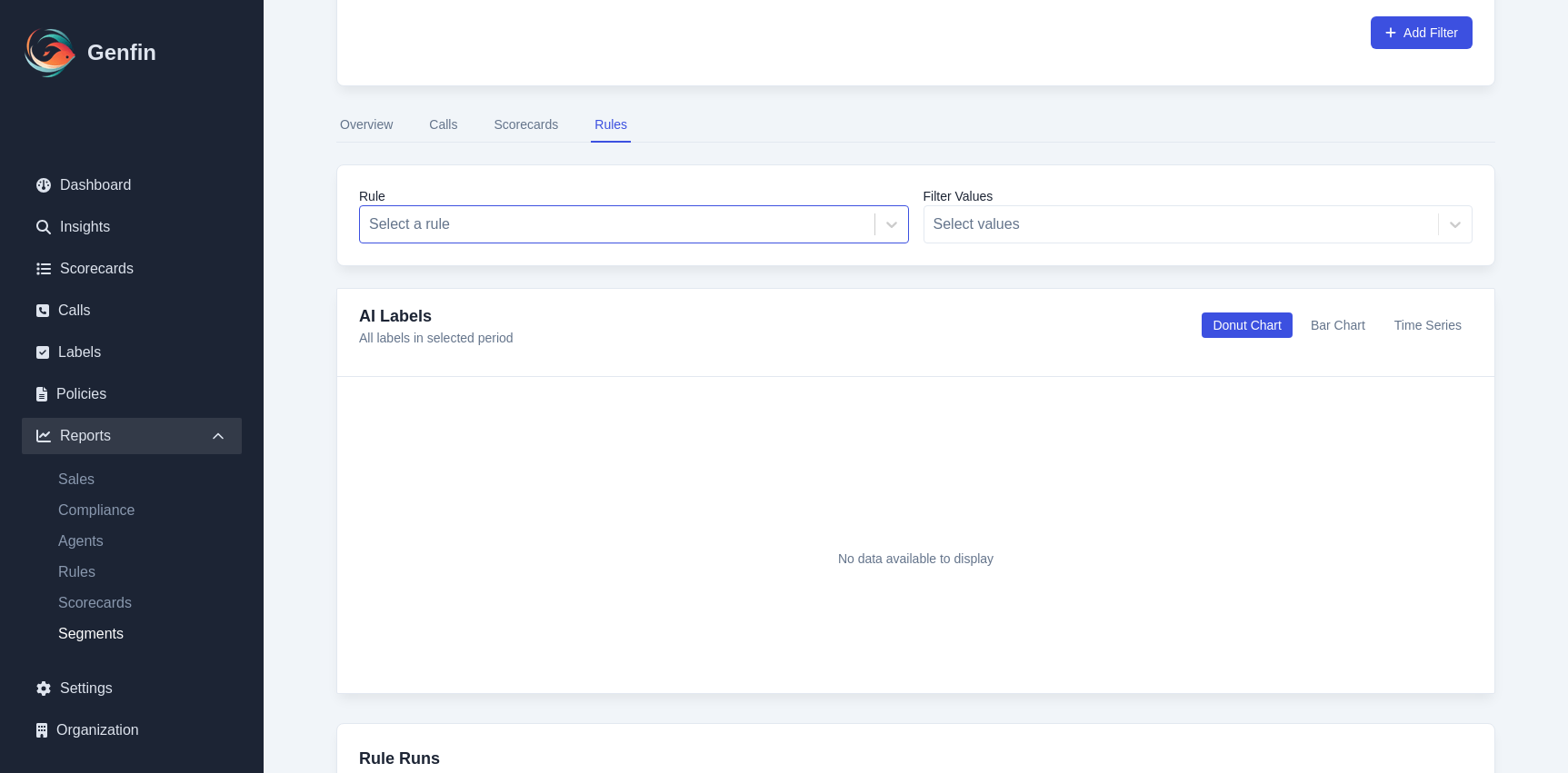
click at [521, 215] on div at bounding box center [616, 224] width 496 height 25
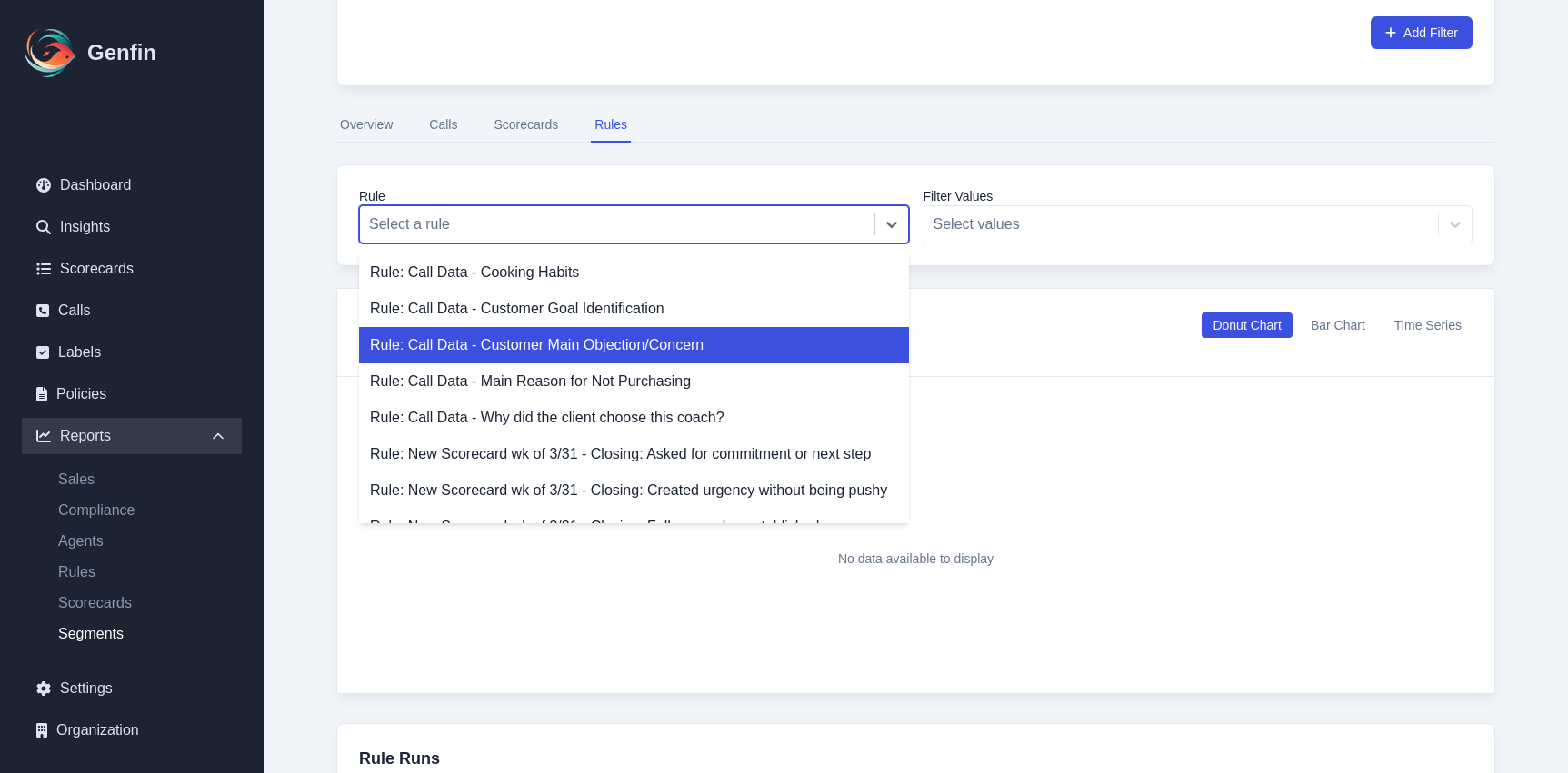
click at [536, 346] on div "Rule: Call Data - Customer Main Objection/Concern" at bounding box center [634, 346] width 550 height 37
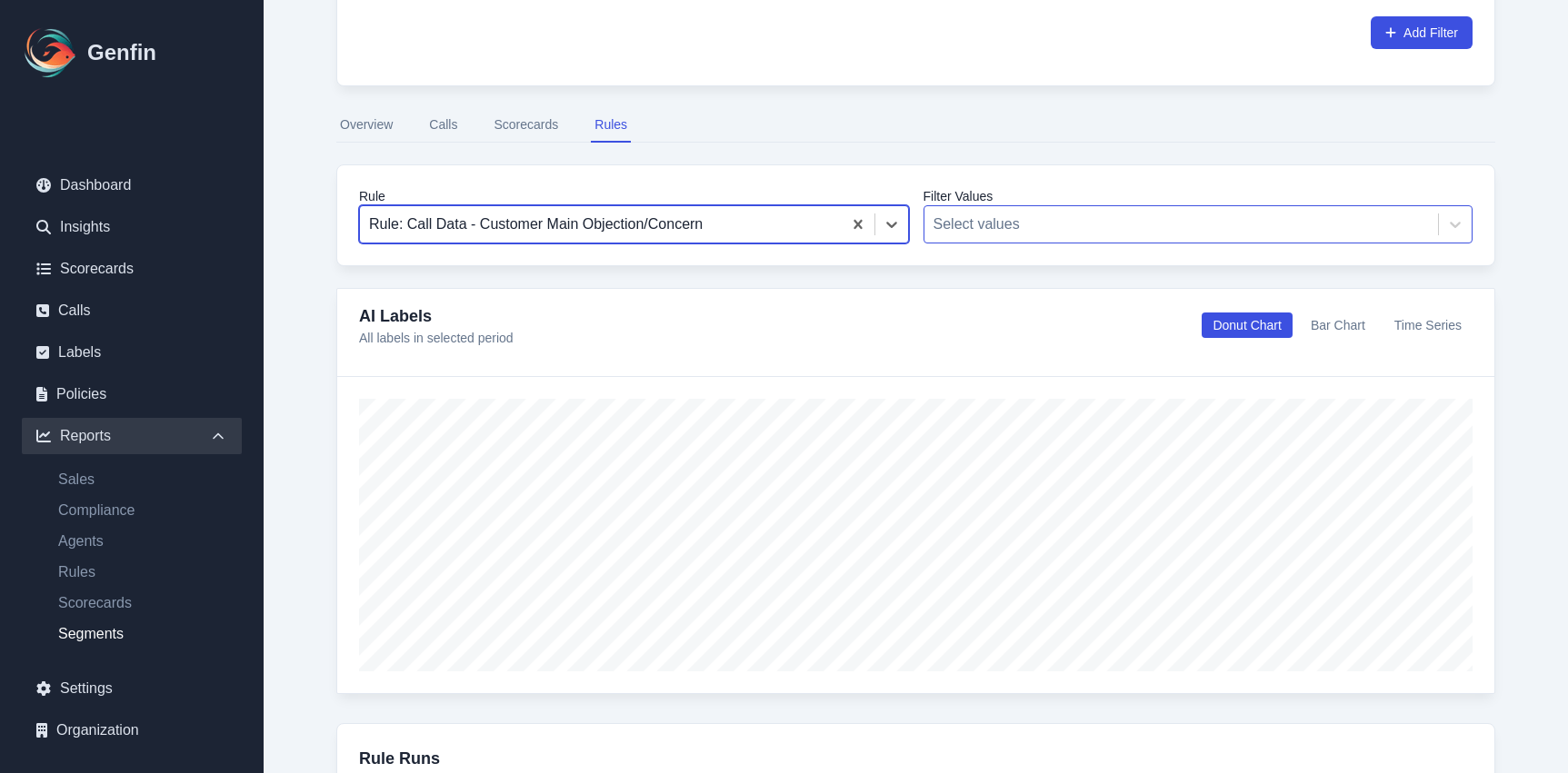
click at [1012, 222] on div at bounding box center [1181, 224] width 496 height 25
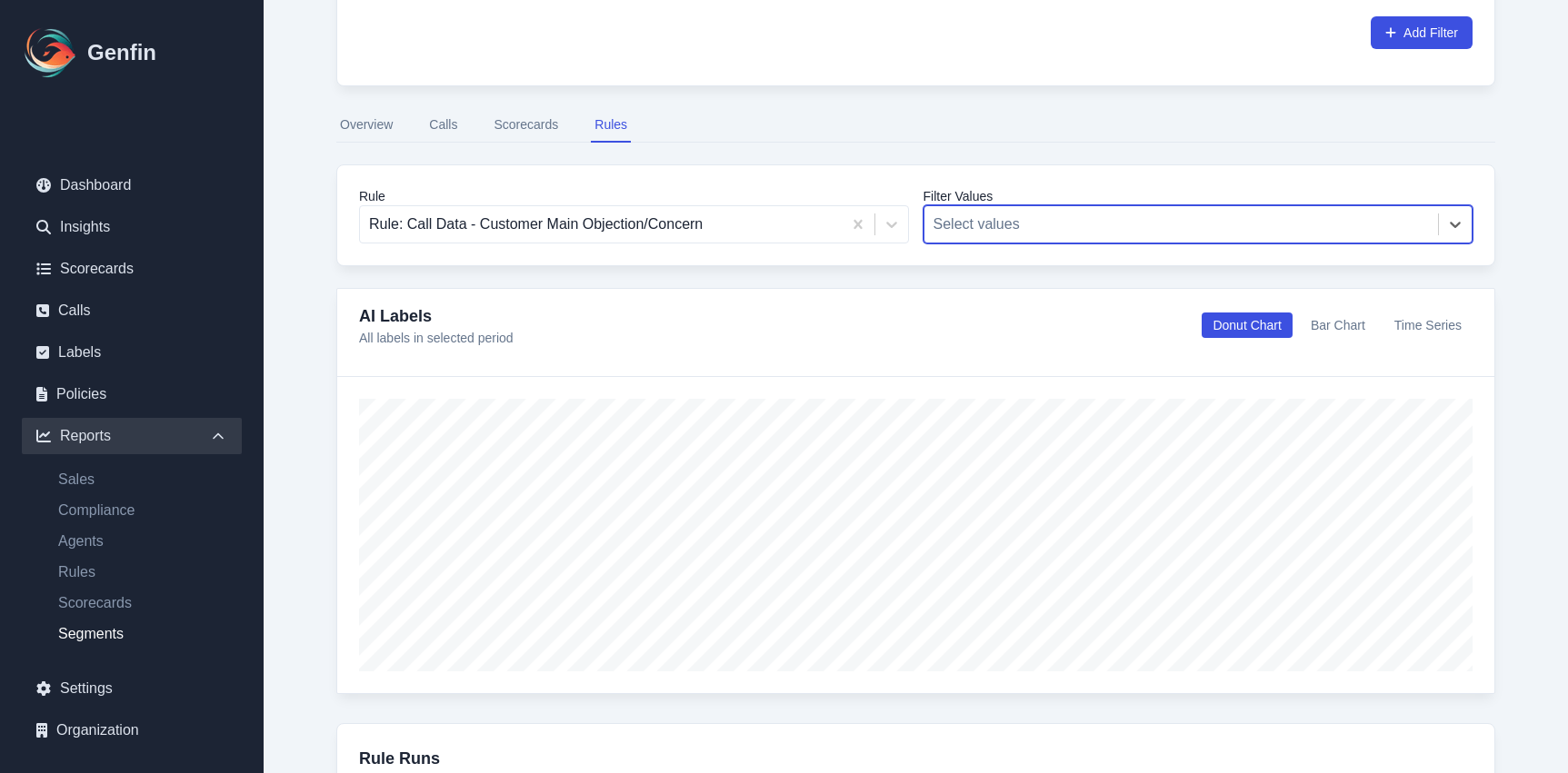
click at [1012, 222] on div at bounding box center [1181, 224] width 496 height 25
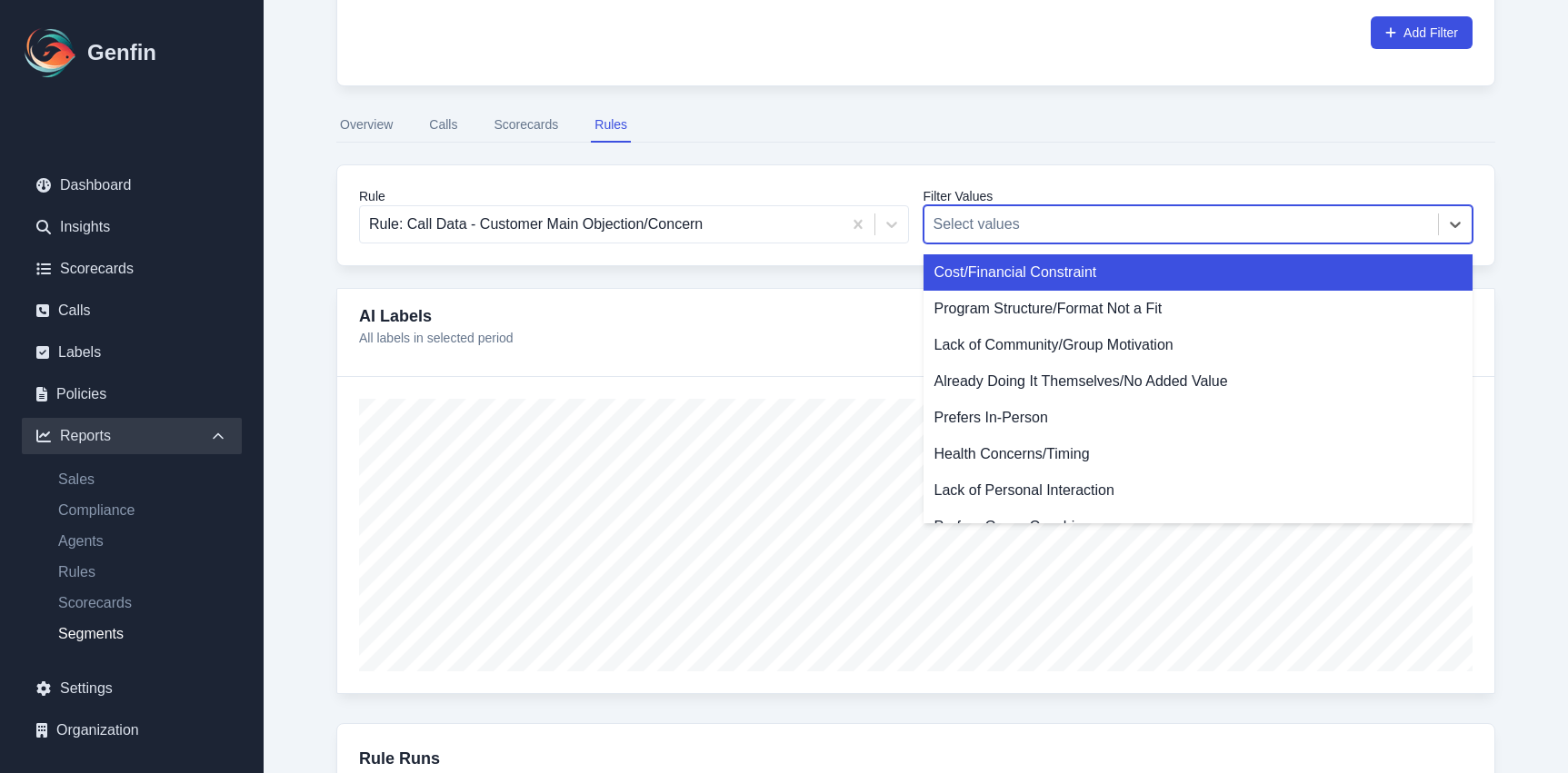
click at [1012, 222] on div at bounding box center [1181, 224] width 496 height 25
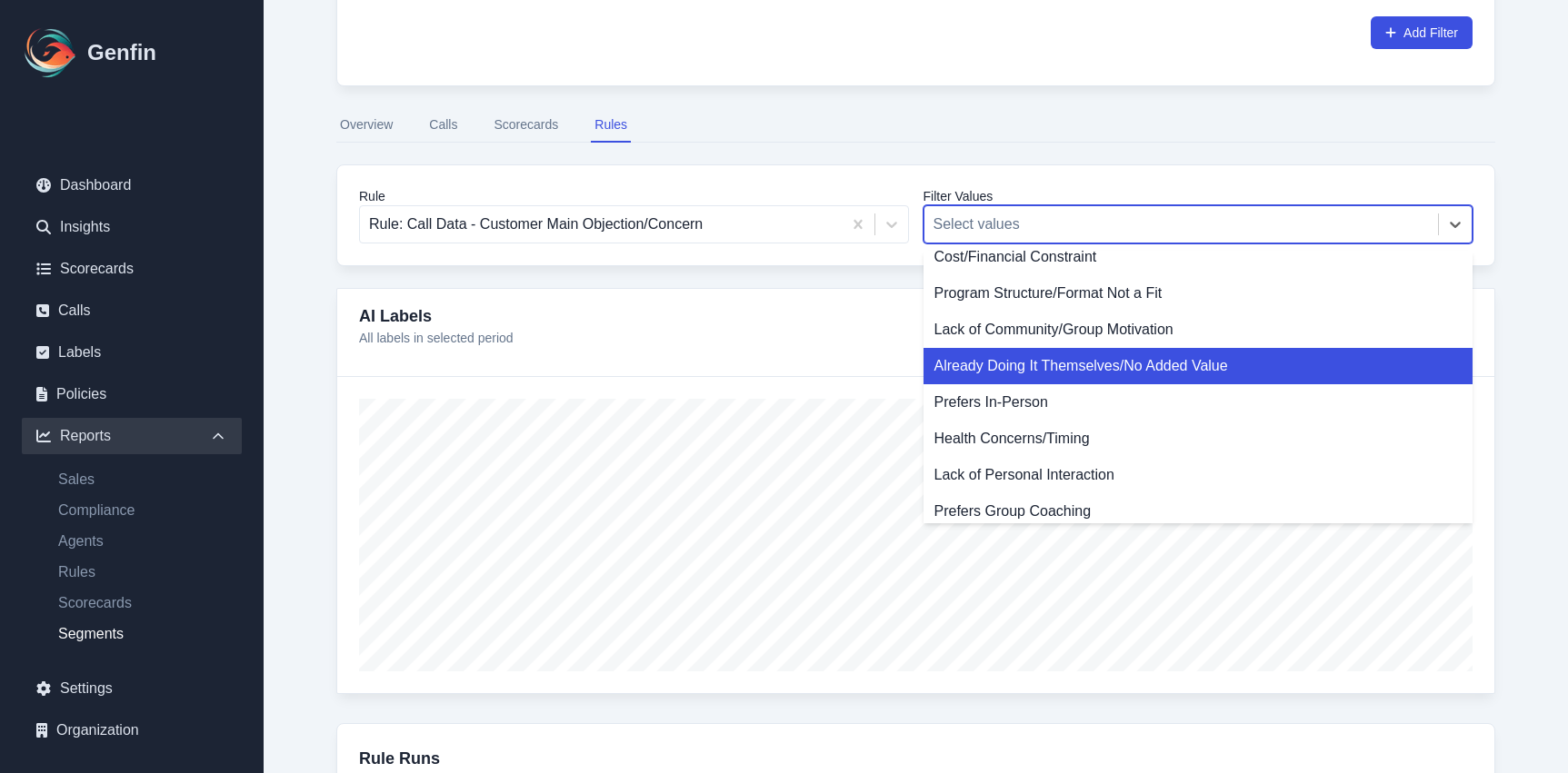
scroll to position [135, 0]
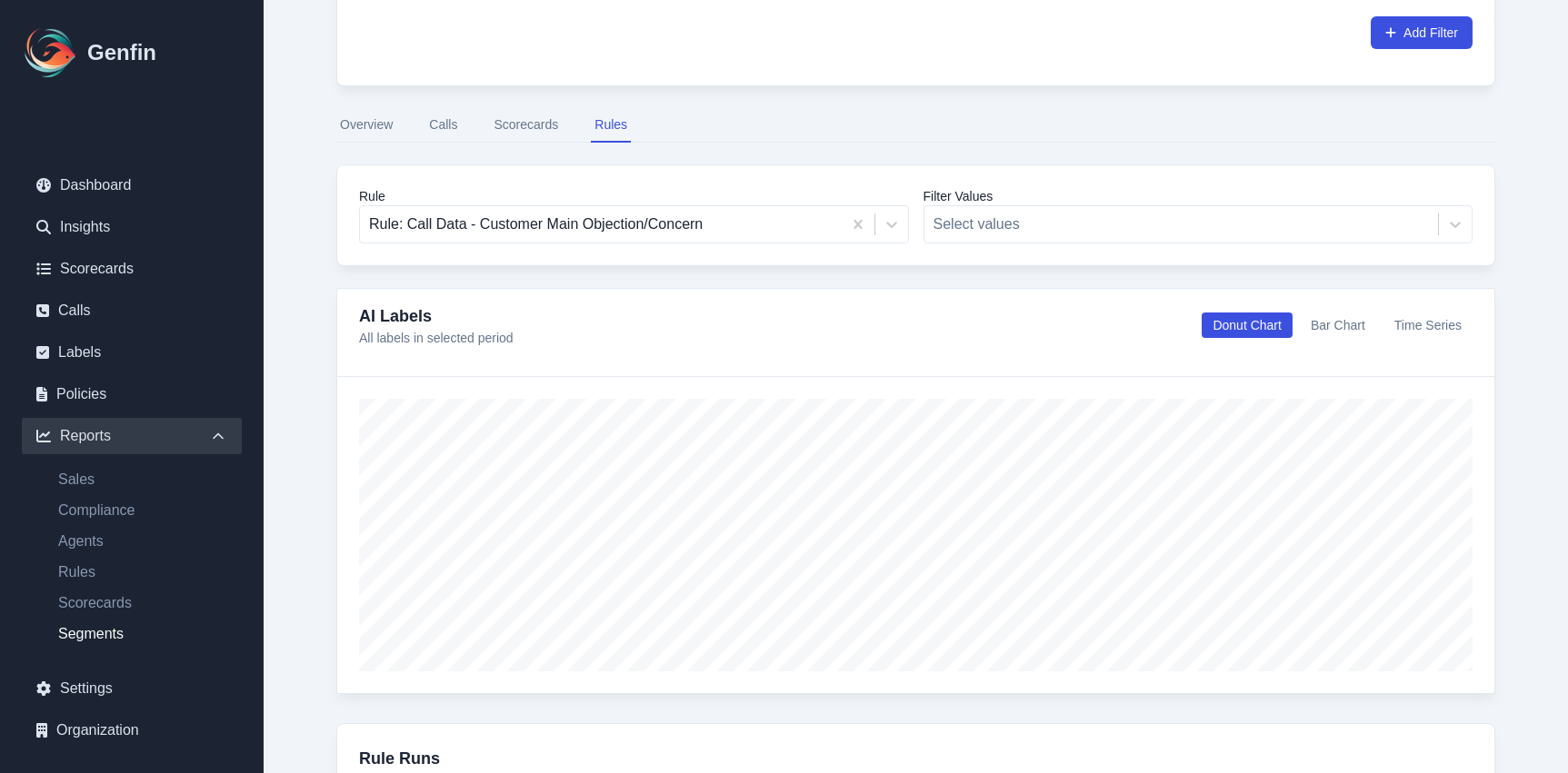
click at [869, 305] on div "AI Labels All labels in selected period Donut Chart Bar Chart Time Series" at bounding box center [916, 324] width 1113 height 43
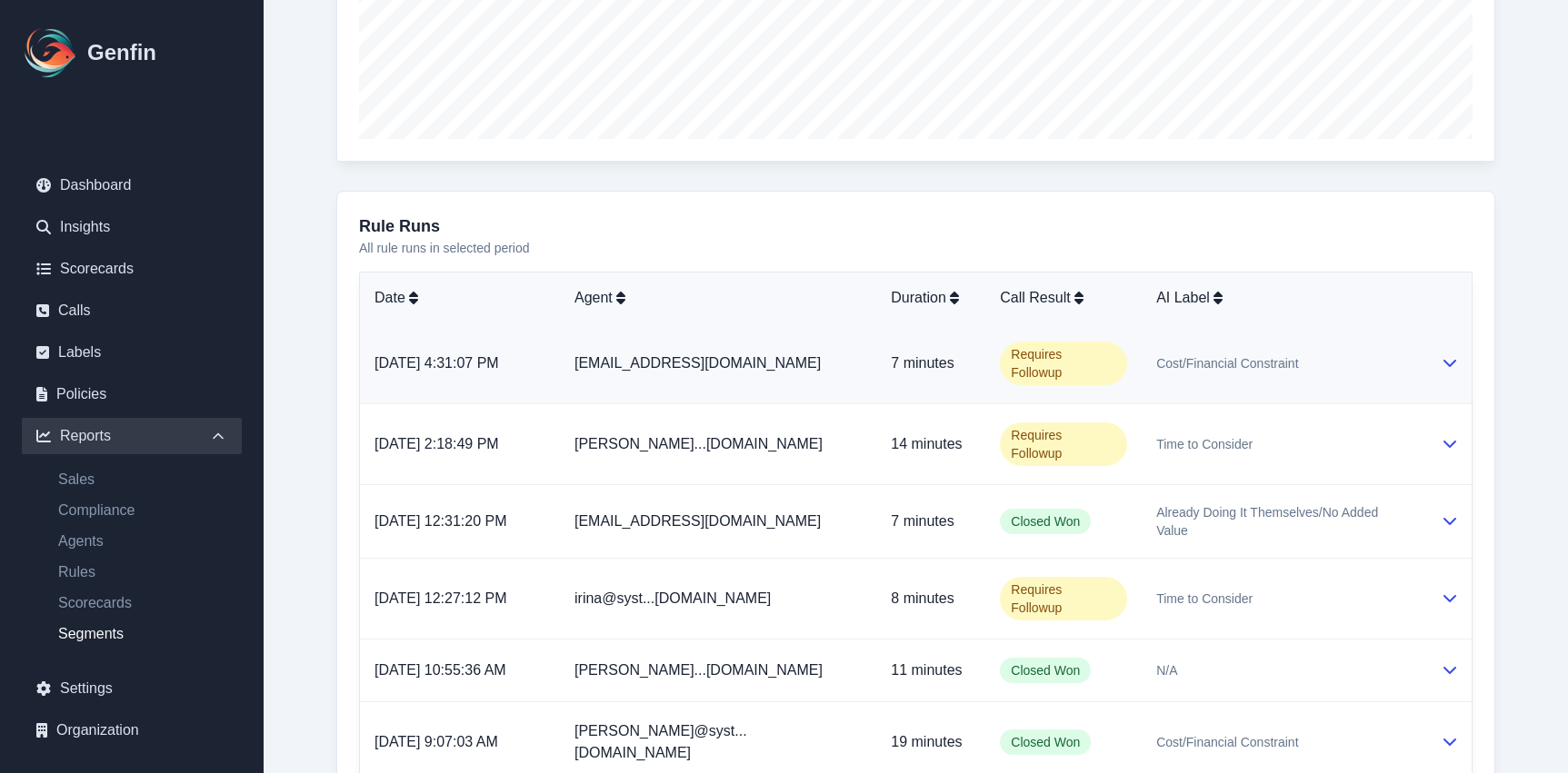
scroll to position [1069, 0]
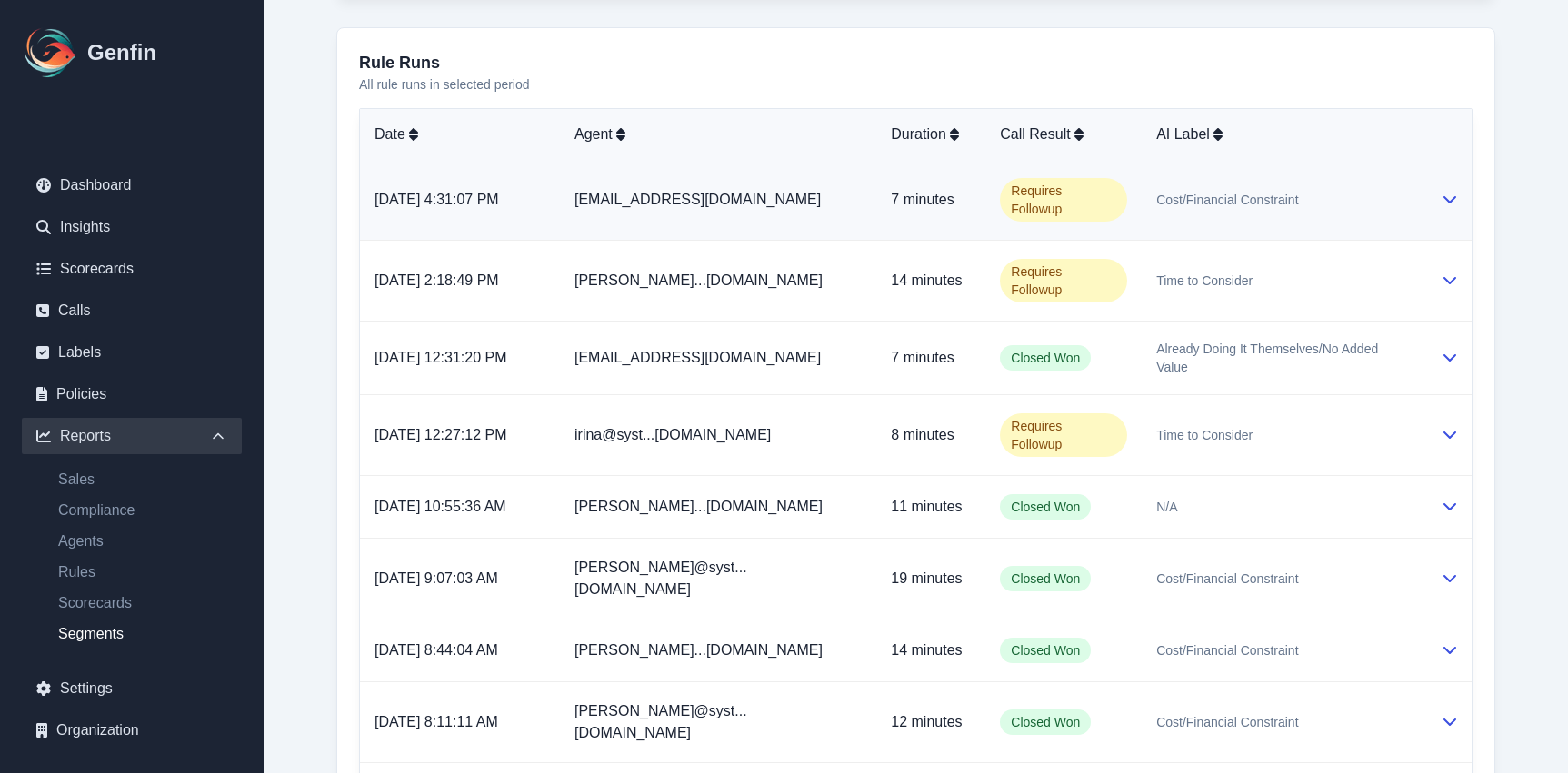
click at [1307, 191] on div "Cost/Financial Constraint" at bounding box center [1284, 199] width 255 height 18
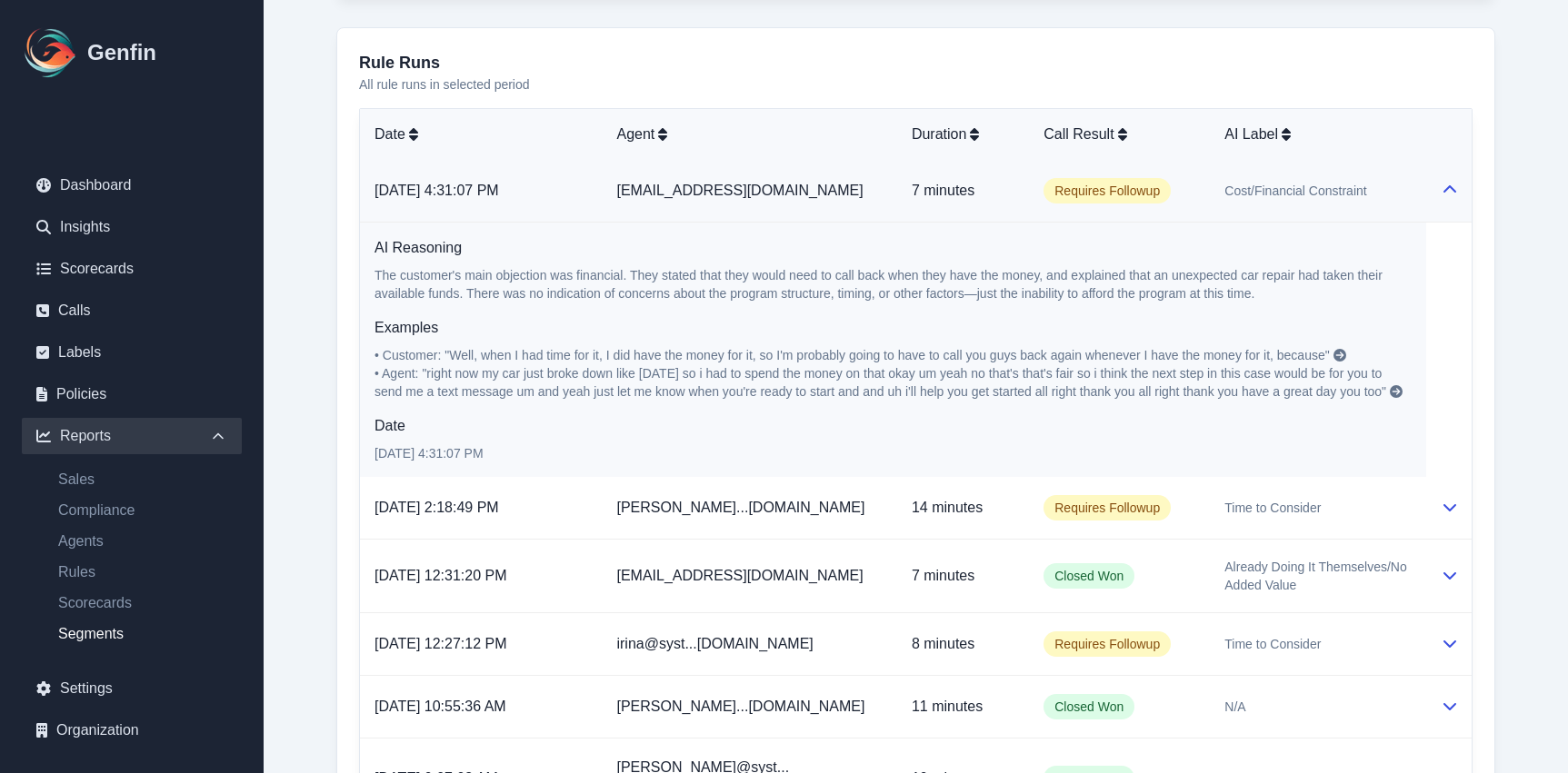
click at [1452, 189] on icon at bounding box center [1450, 190] width 13 height 8
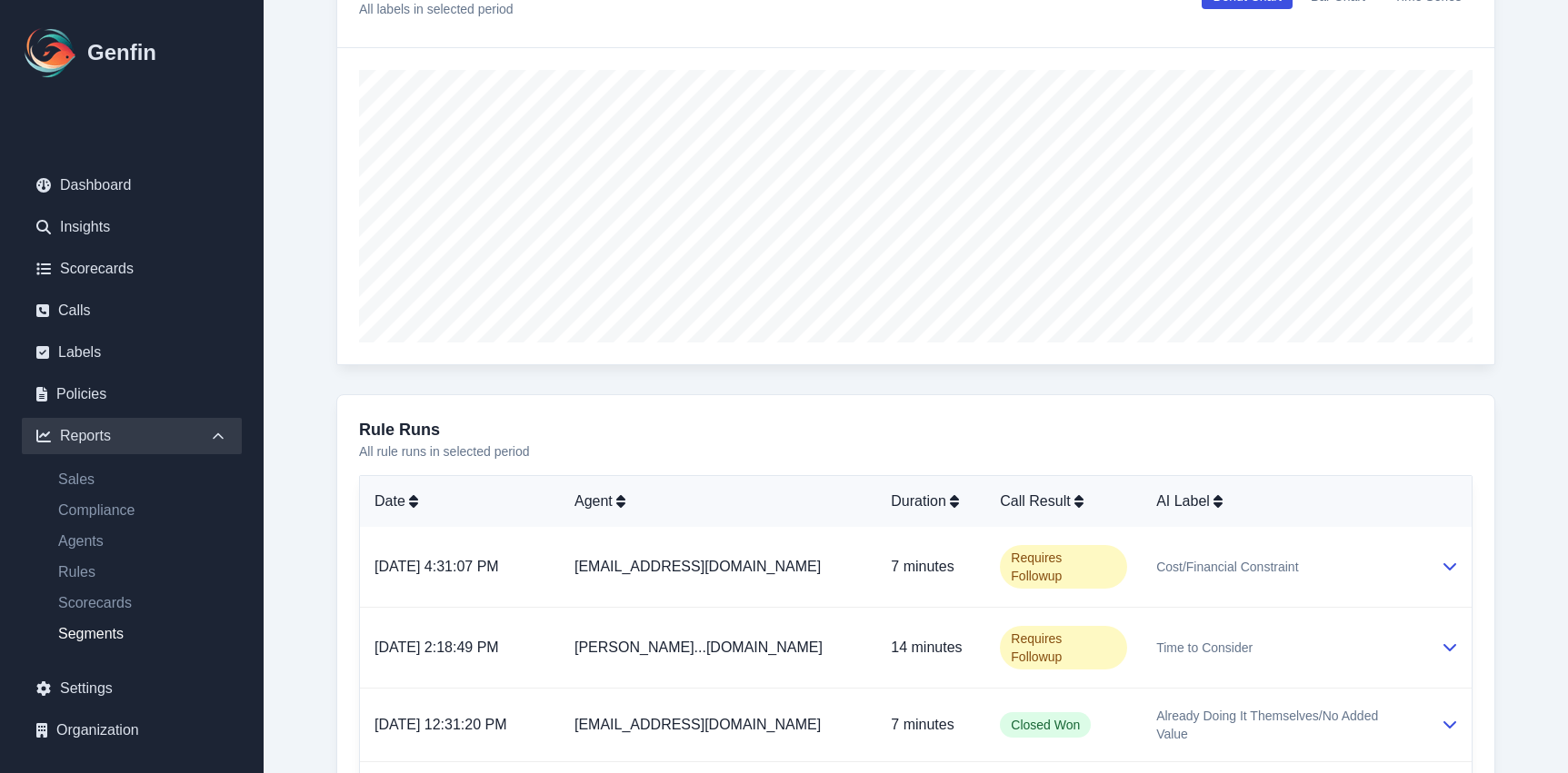
scroll to position [445, 0]
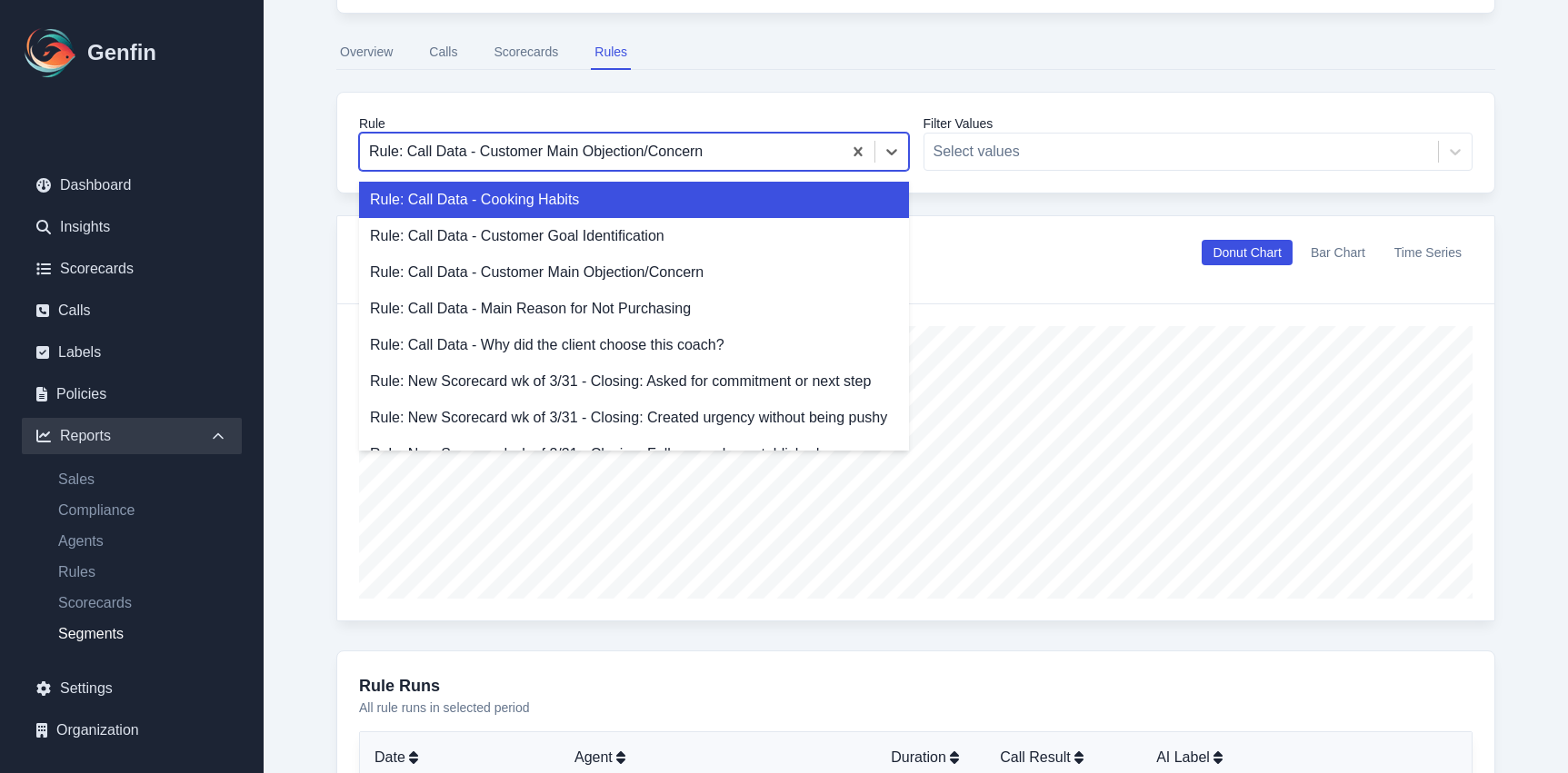
click at [508, 151] on div at bounding box center [600, 151] width 463 height 25
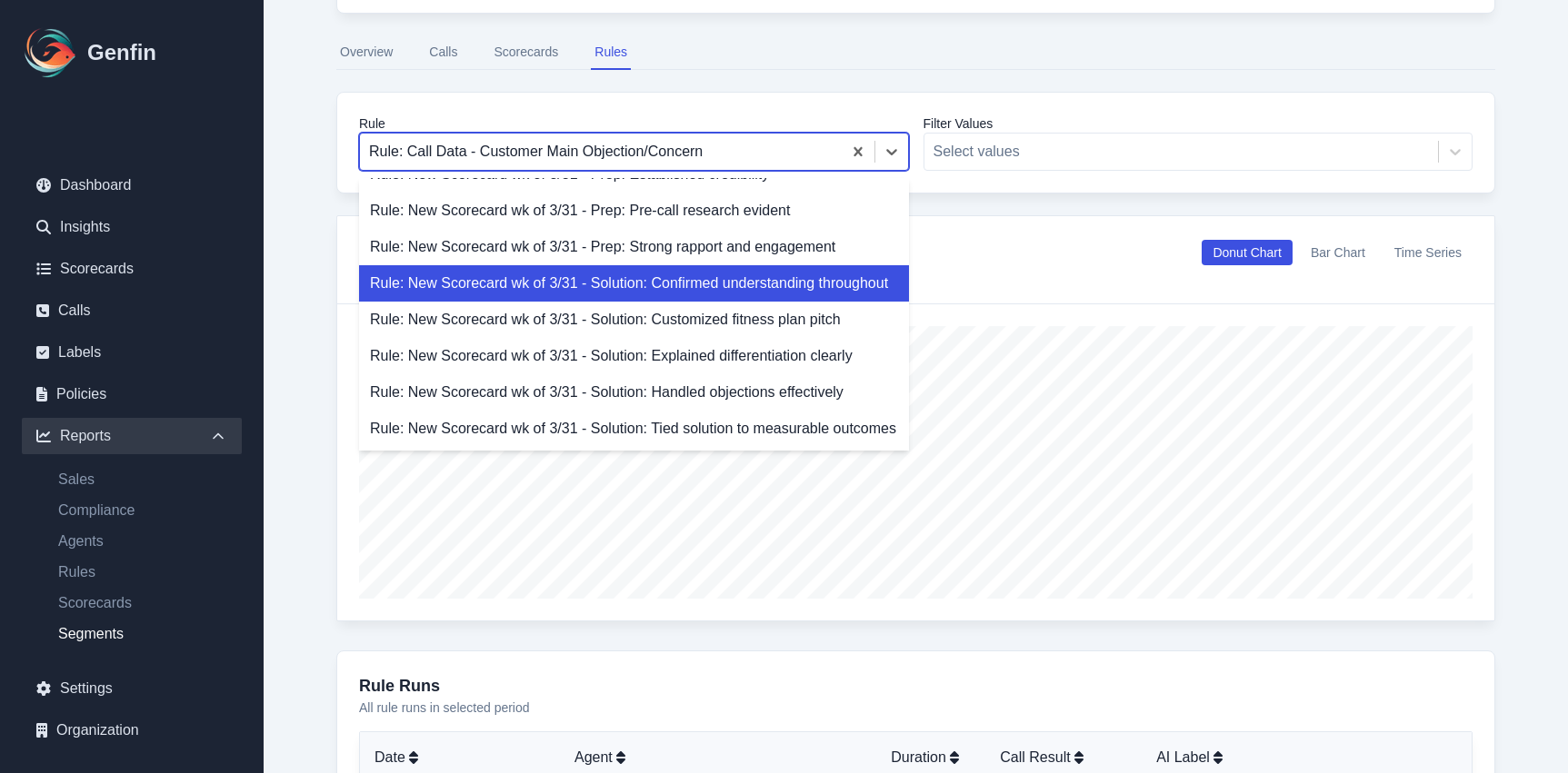
scroll to position [0, 0]
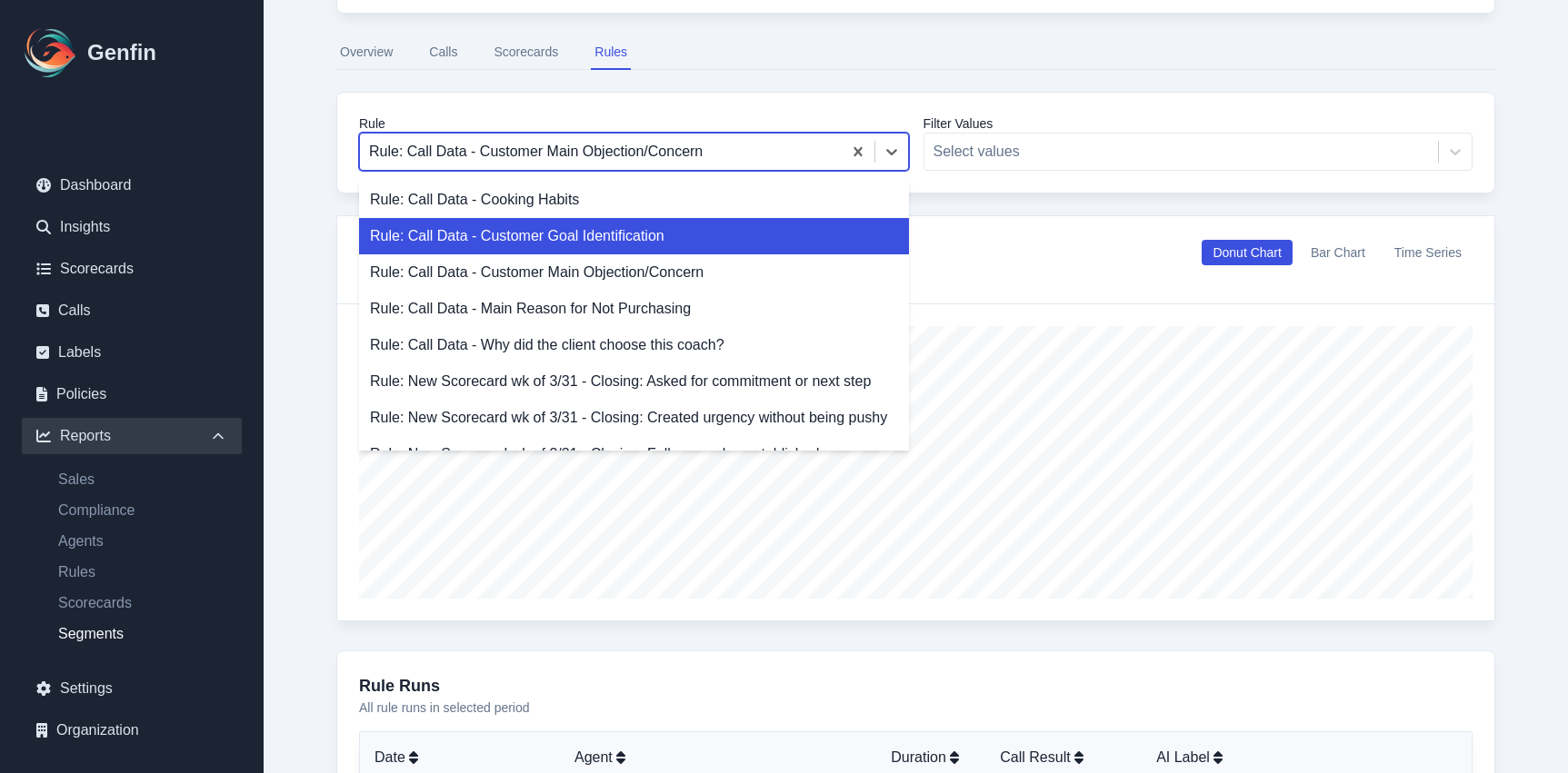
click at [548, 249] on div "Rule: Call Data - Customer Goal Identification" at bounding box center [634, 237] width 550 height 37
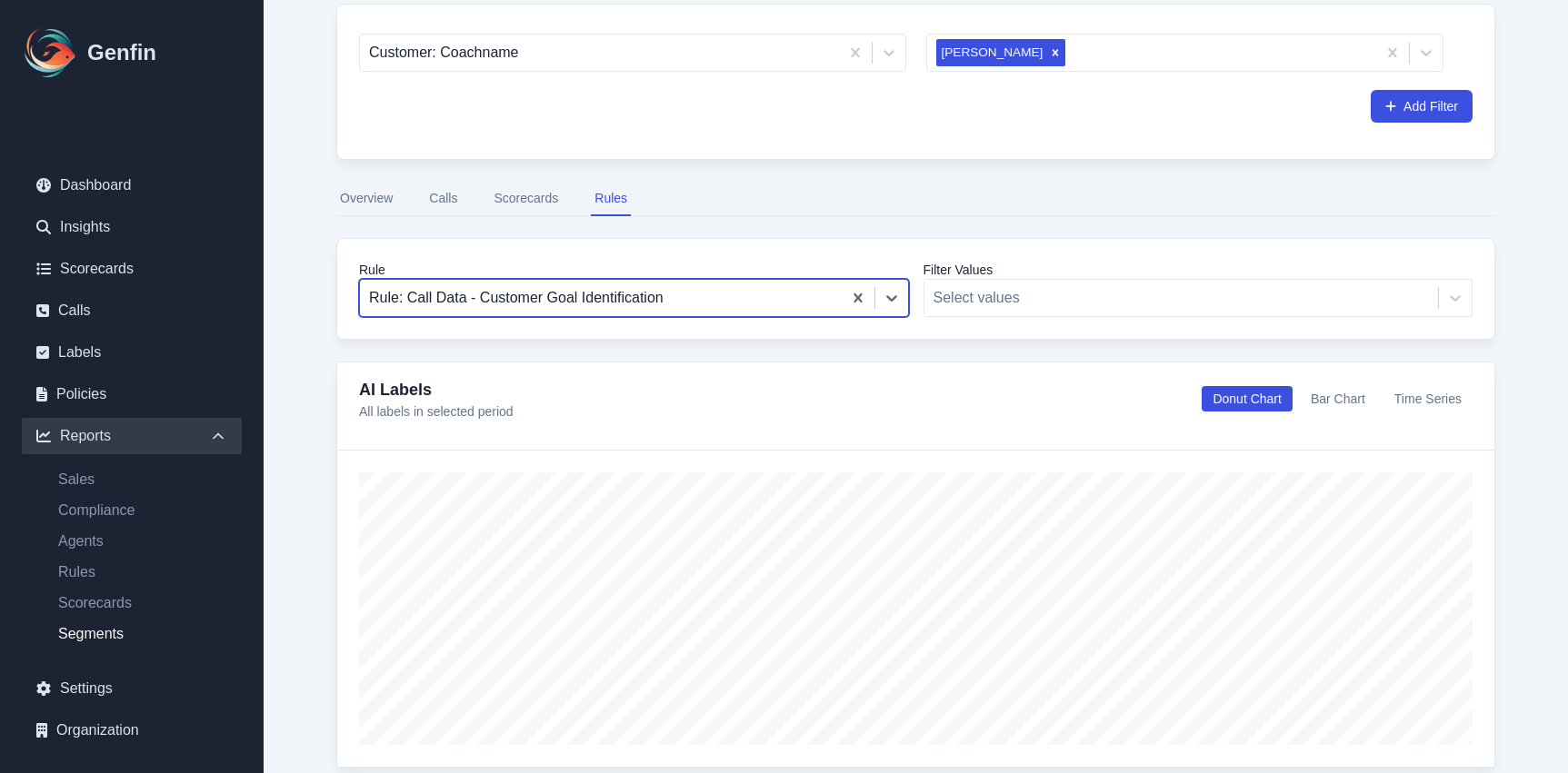
scroll to position [316, 0]
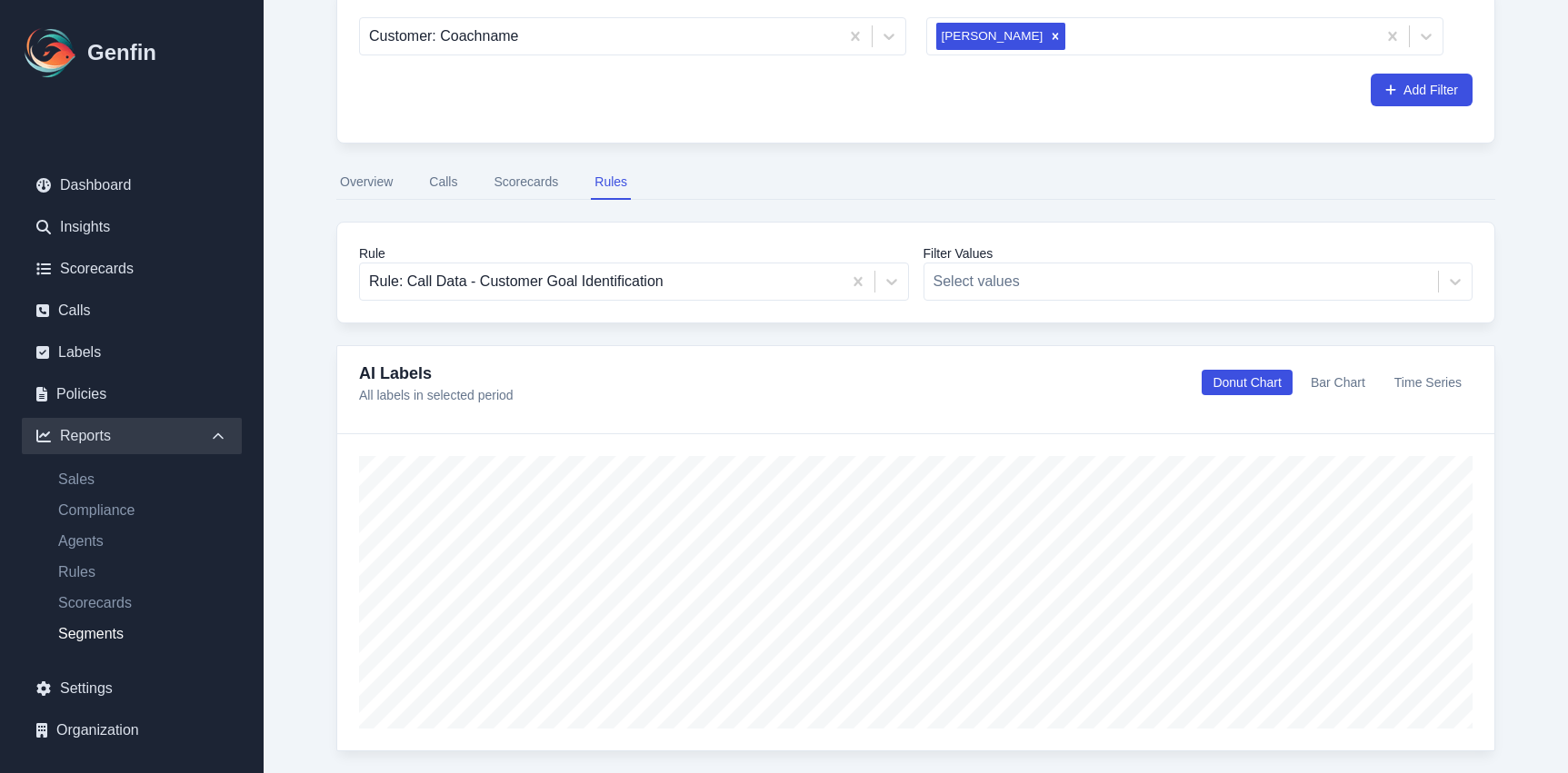
click at [366, 174] on button "Overview" at bounding box center [366, 183] width 60 height 35
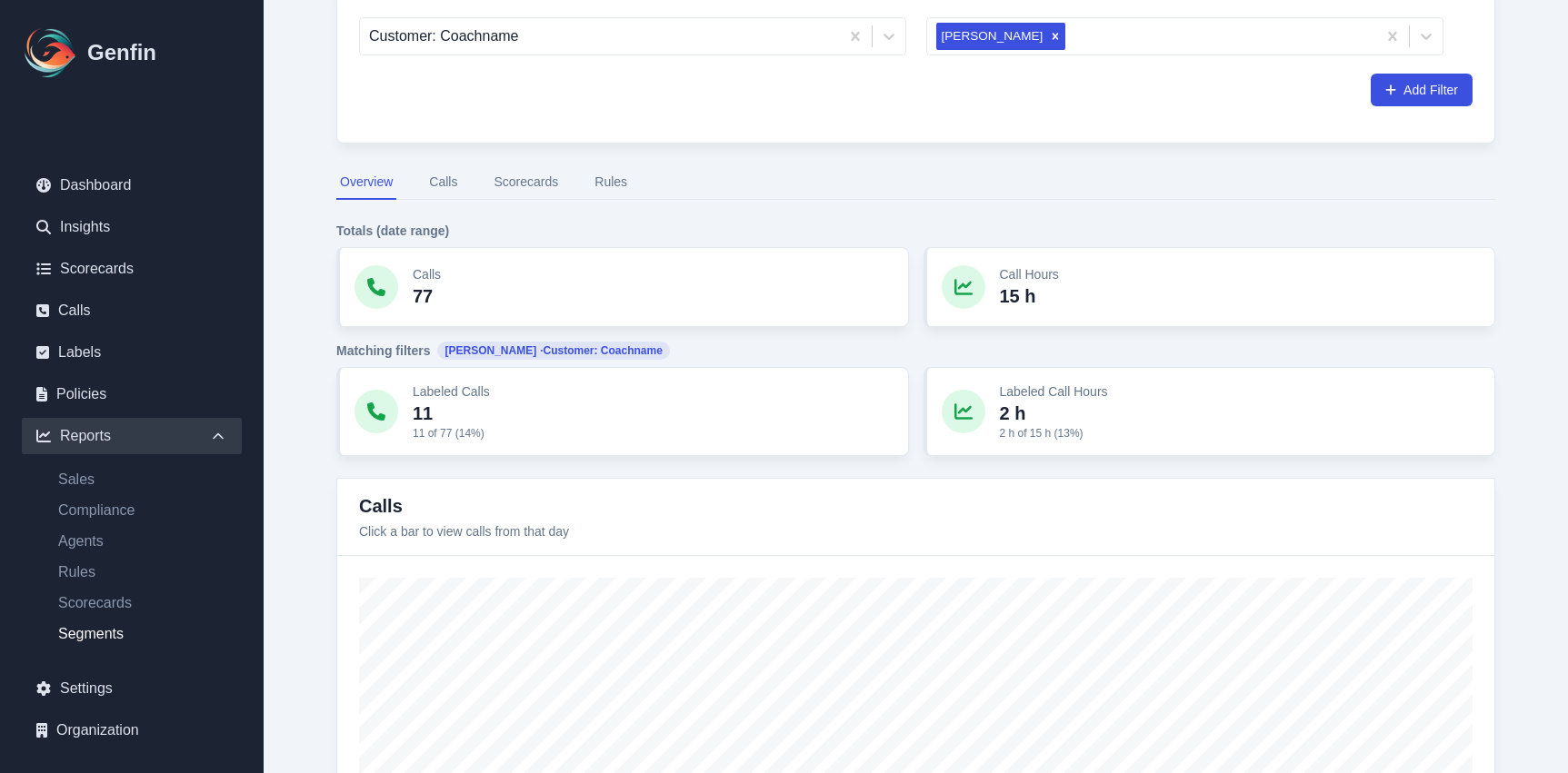
scroll to position [8, 0]
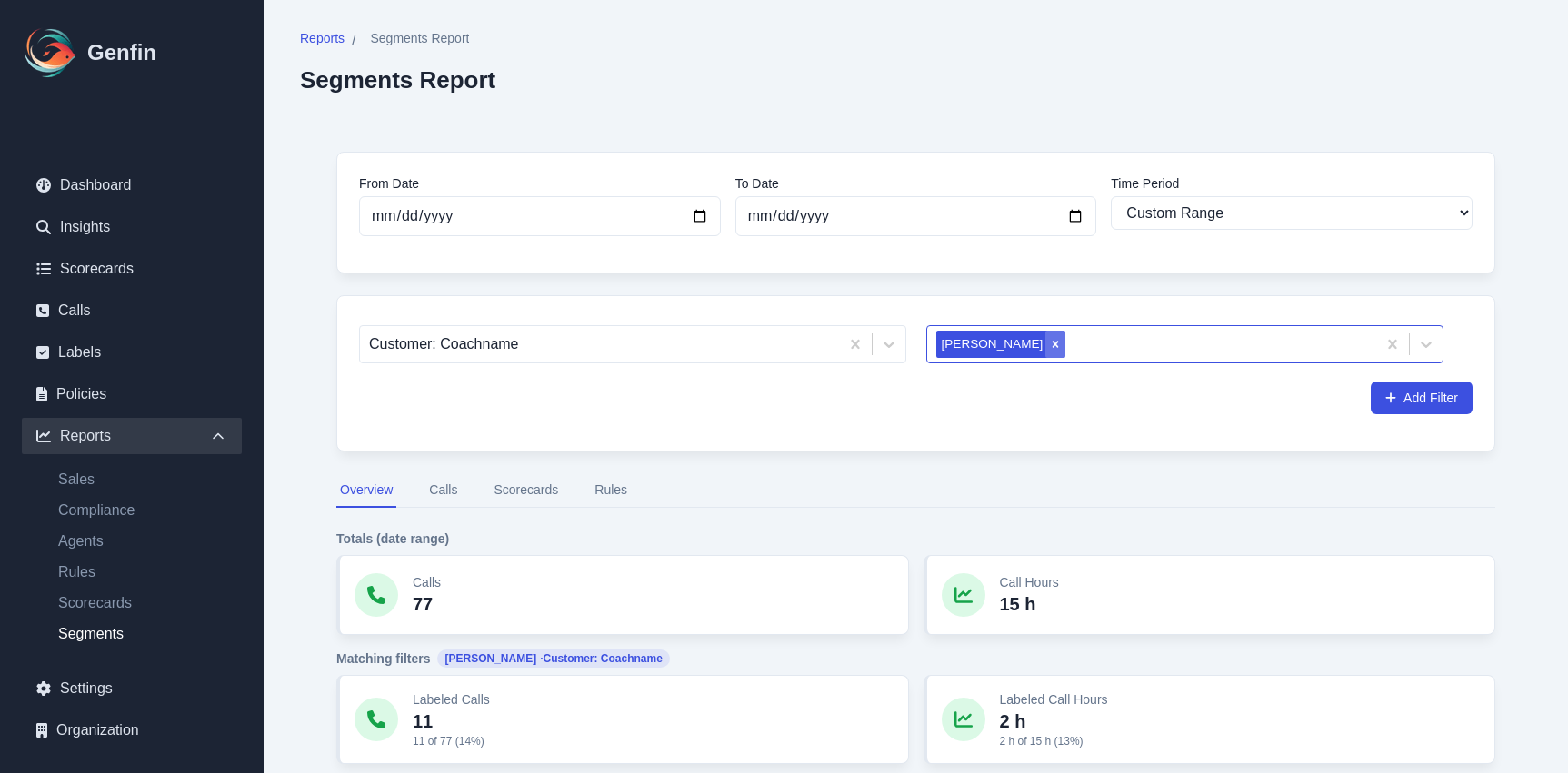
click at [1045, 338] on div "Remove Huda Mustafa" at bounding box center [1055, 345] width 20 height 27
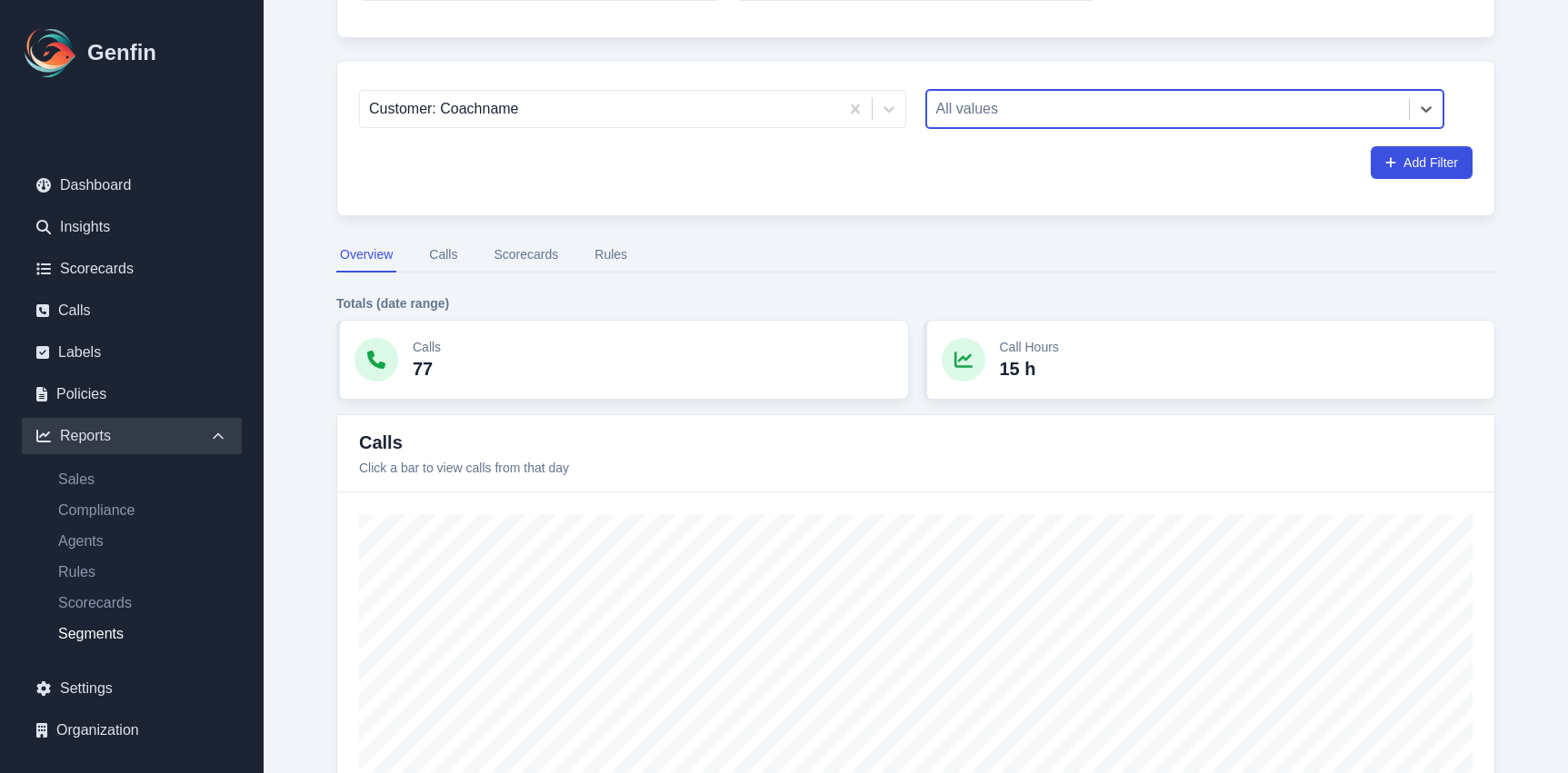
scroll to position [270, 0]
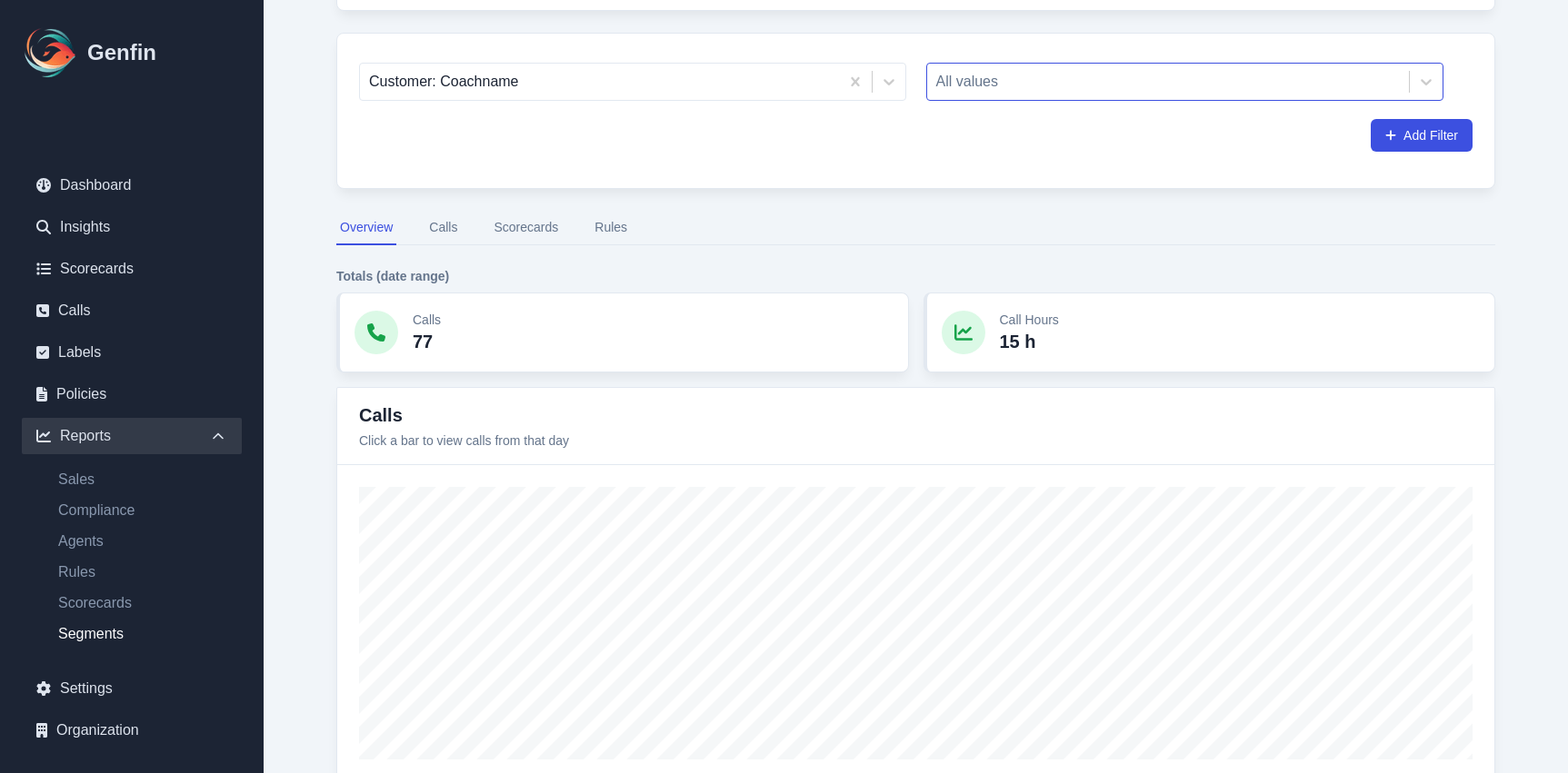
click at [624, 243] on button "Rules" at bounding box center [612, 228] width 40 height 35
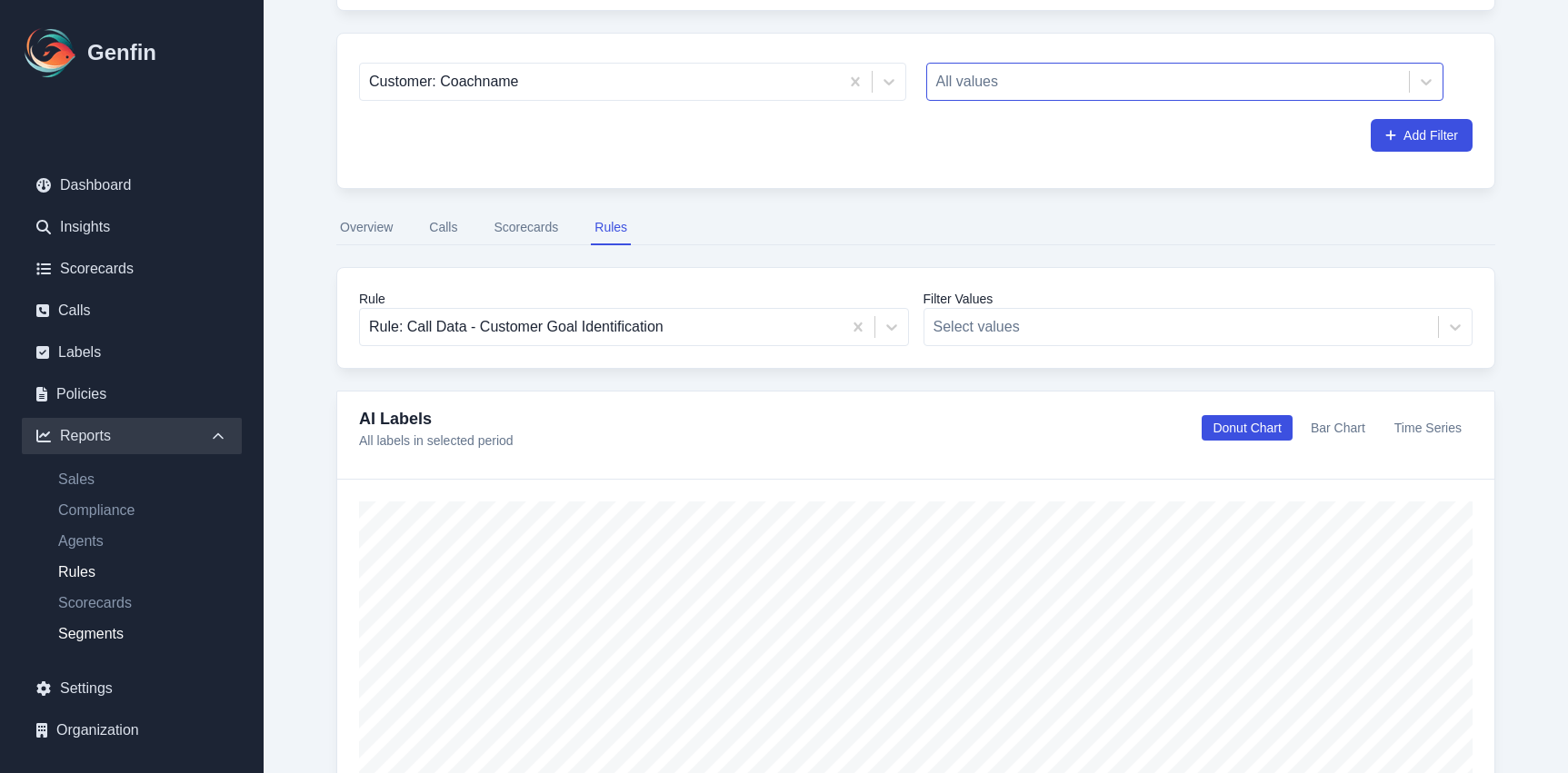
click at [72, 575] on link "Rules" at bounding box center [143, 572] width 198 height 22
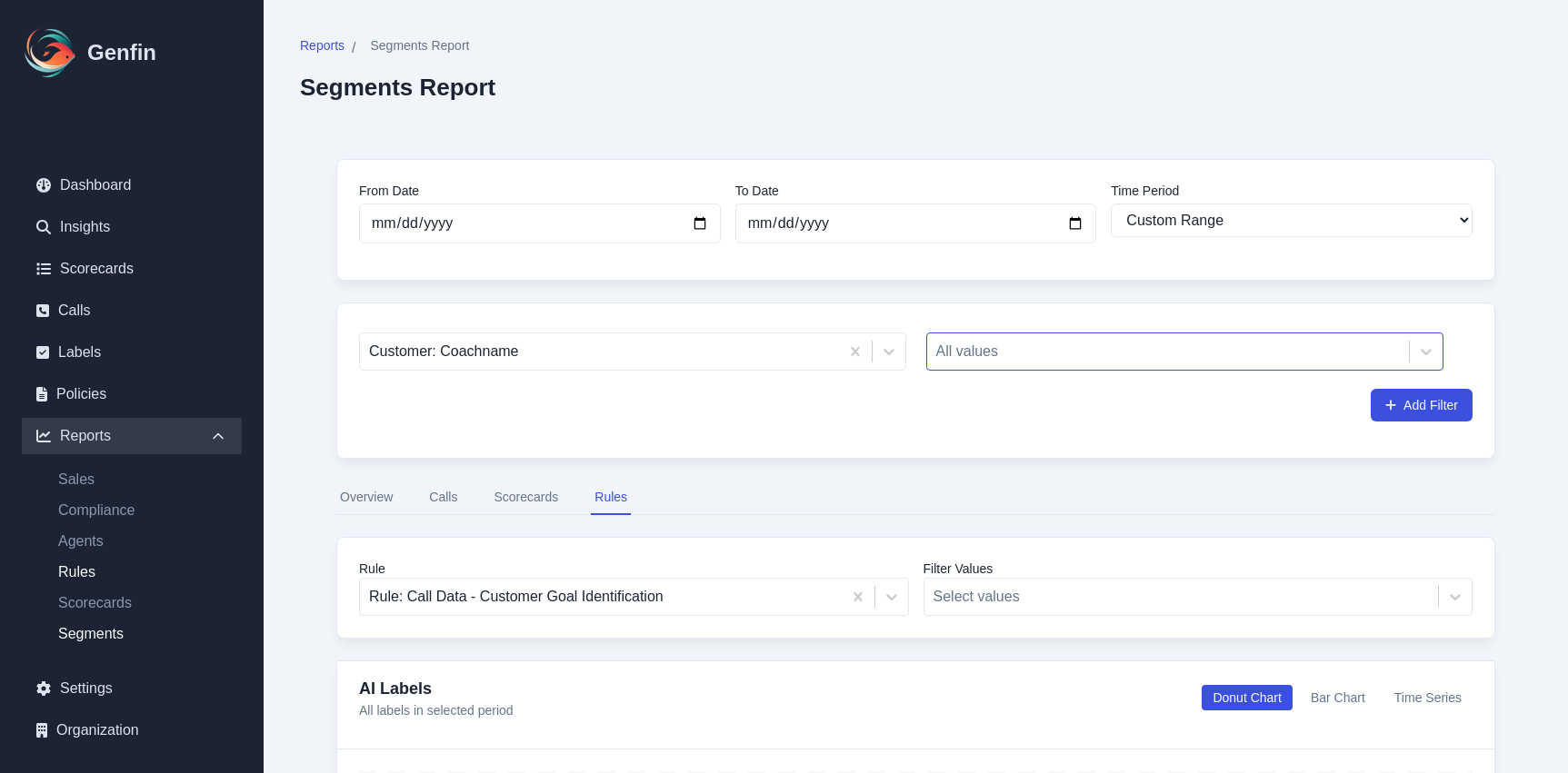
select select "14"
